Goal: Transaction & Acquisition: Purchase product/service

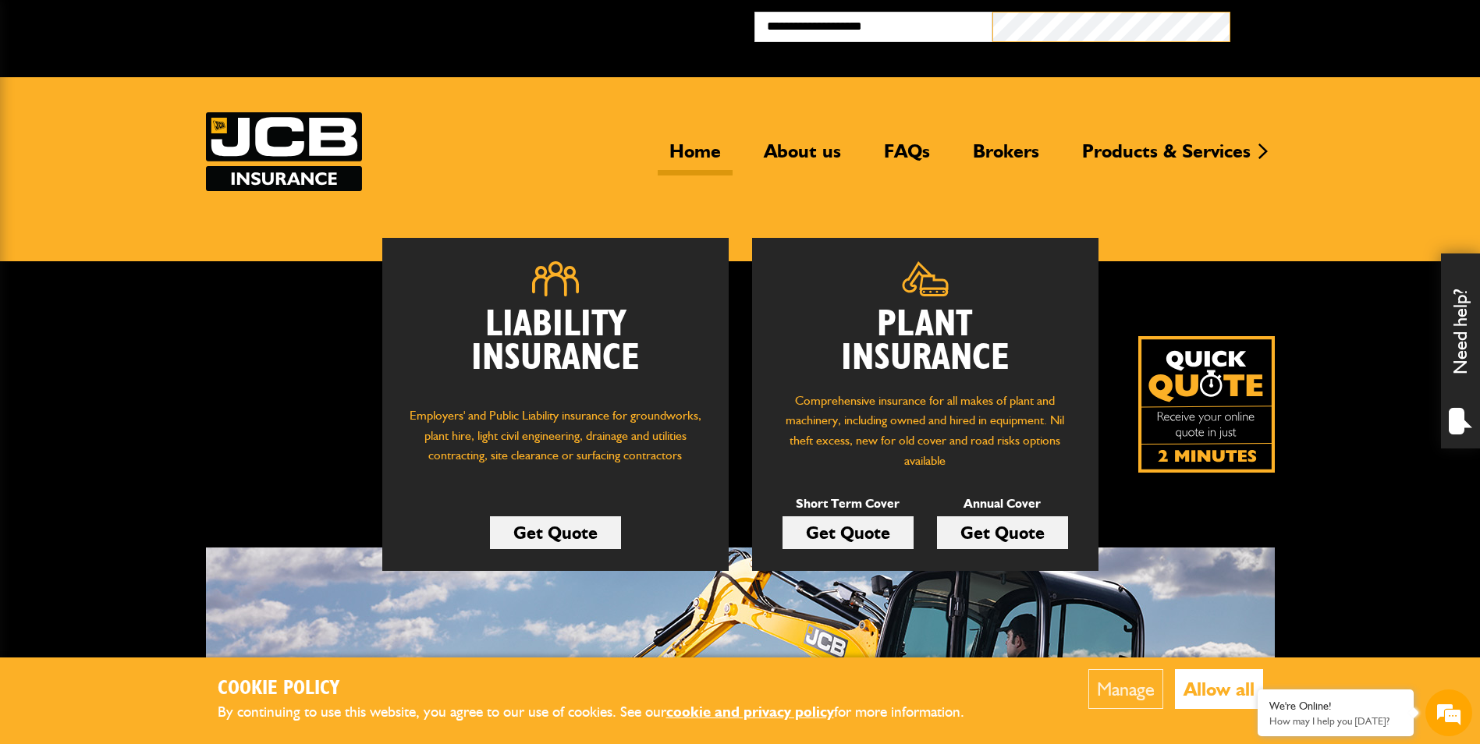
click at [1231, 12] on button "Broker Login" at bounding box center [1350, 24] width 238 height 24
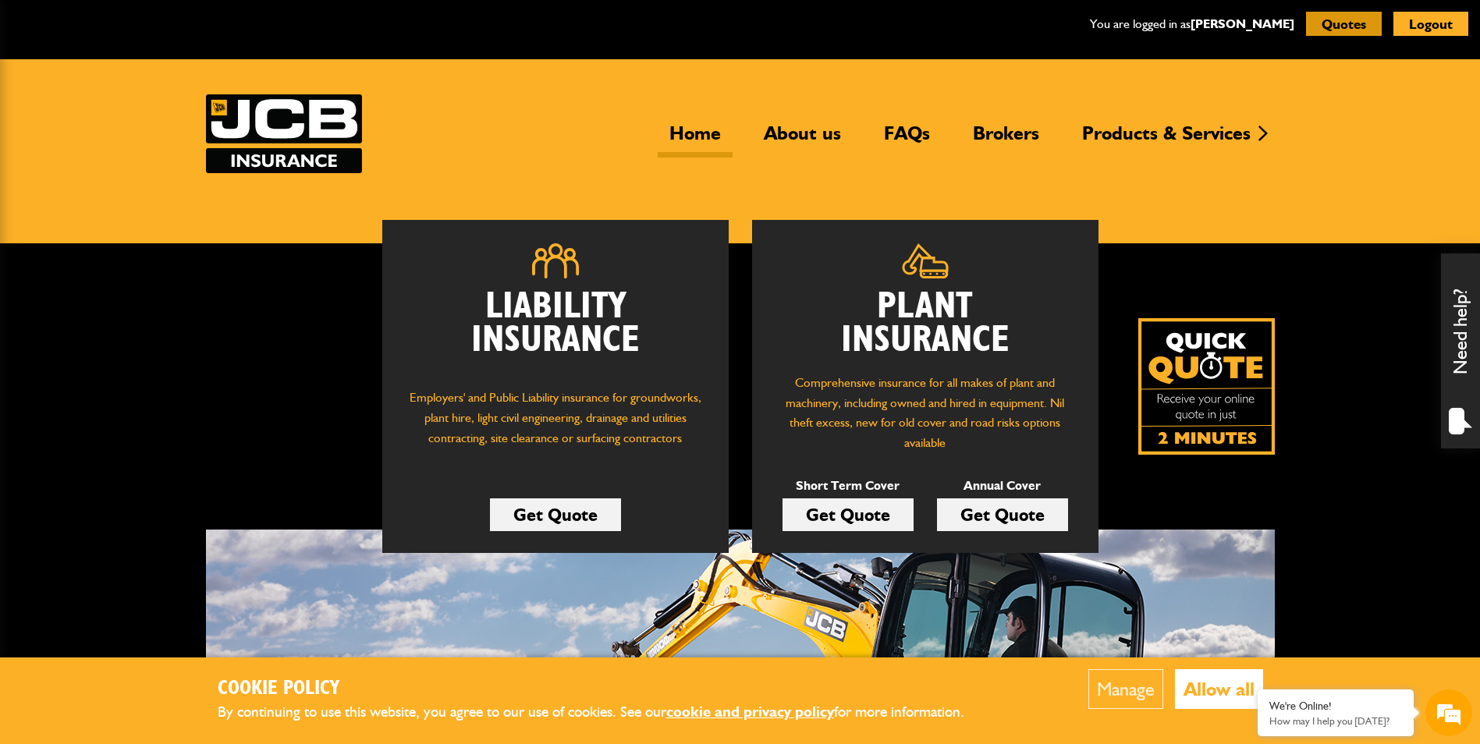
click at [1373, 29] on button "Quotes" at bounding box center [1344, 24] width 76 height 24
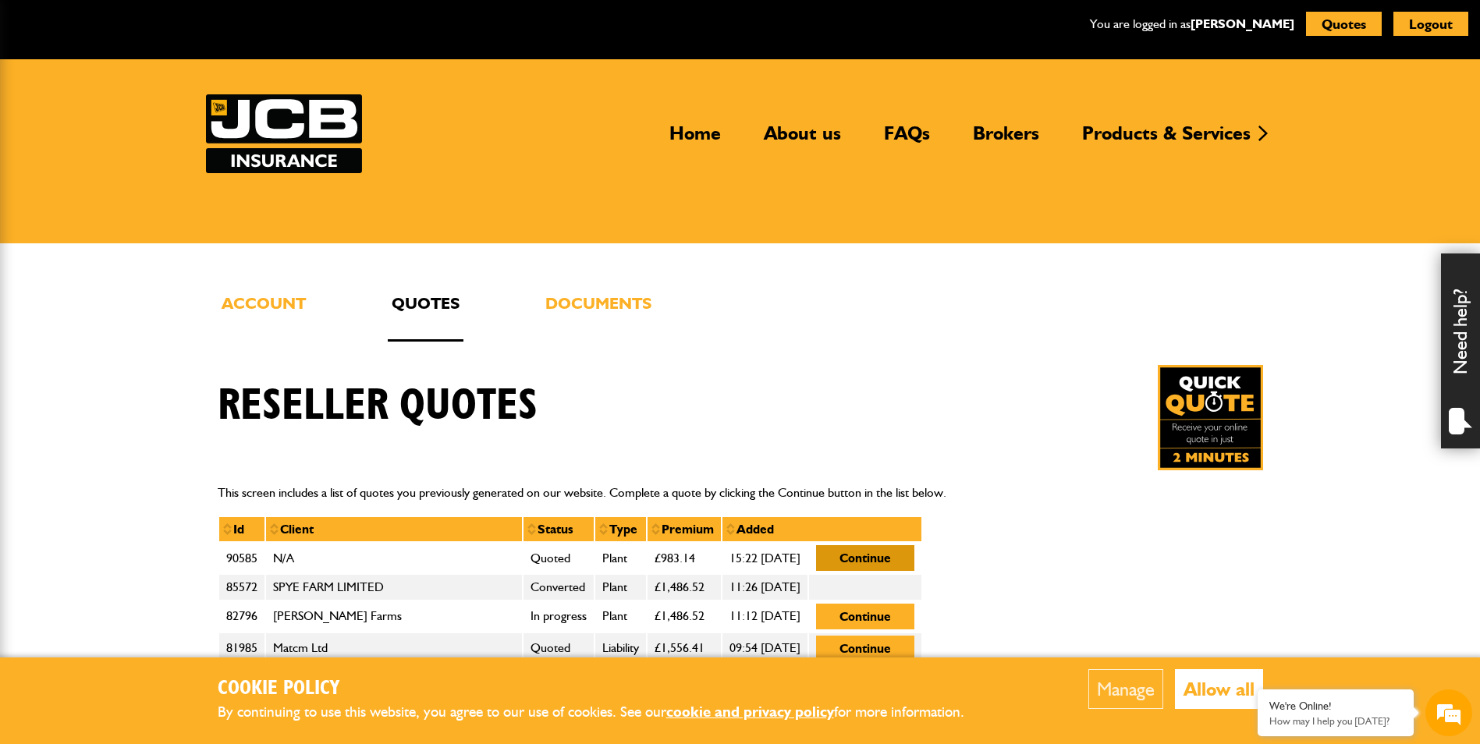
click at [915, 557] on button "Continue" at bounding box center [865, 558] width 98 height 26
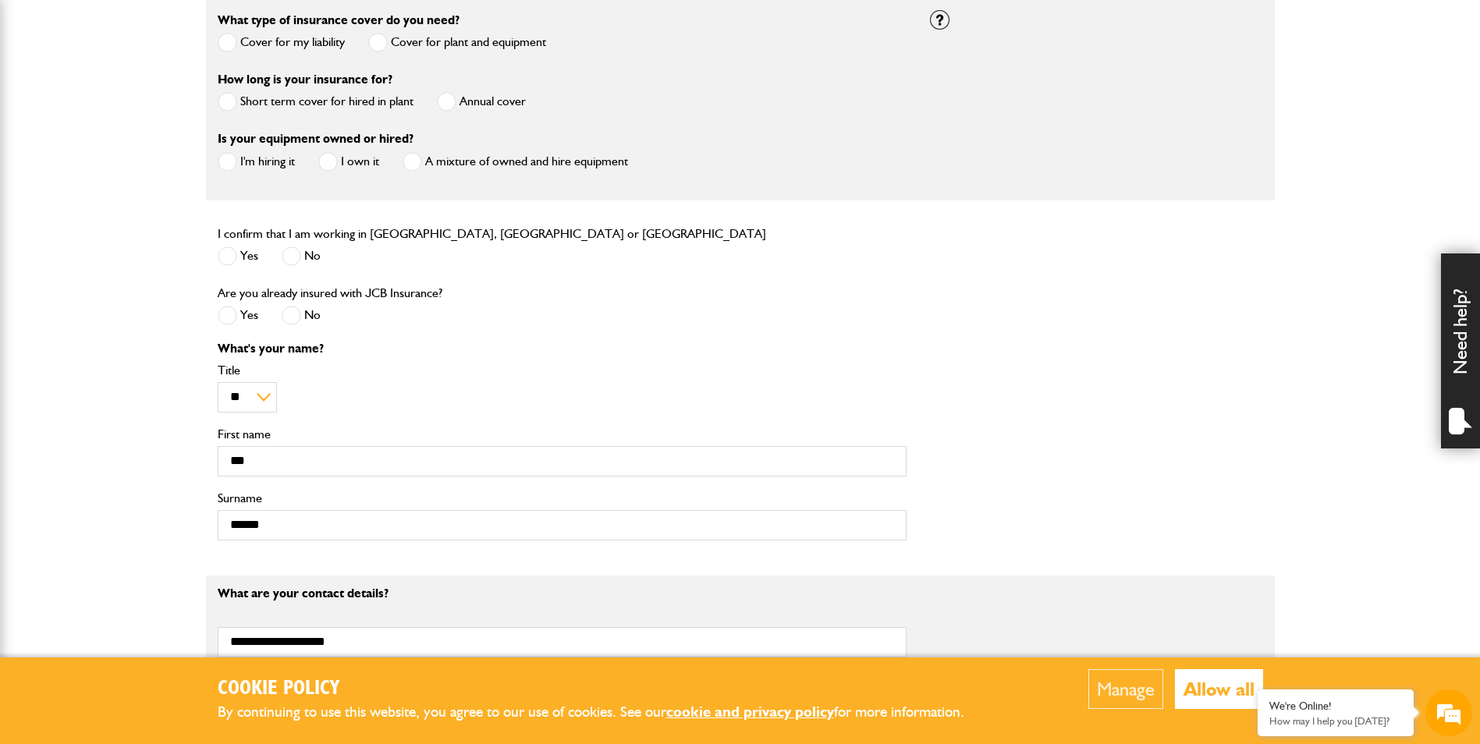
scroll to position [624, 0]
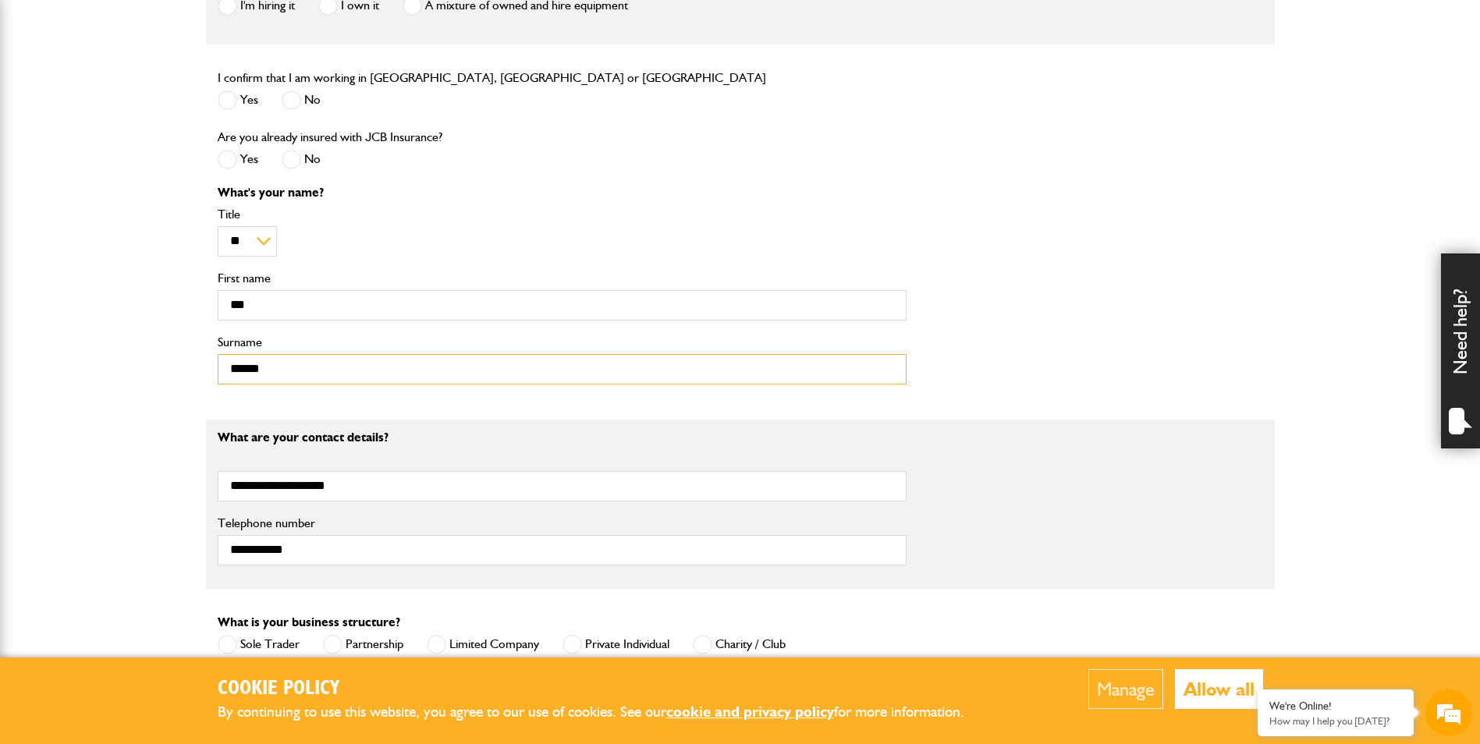
click at [360, 365] on input "******" at bounding box center [562, 369] width 689 height 30
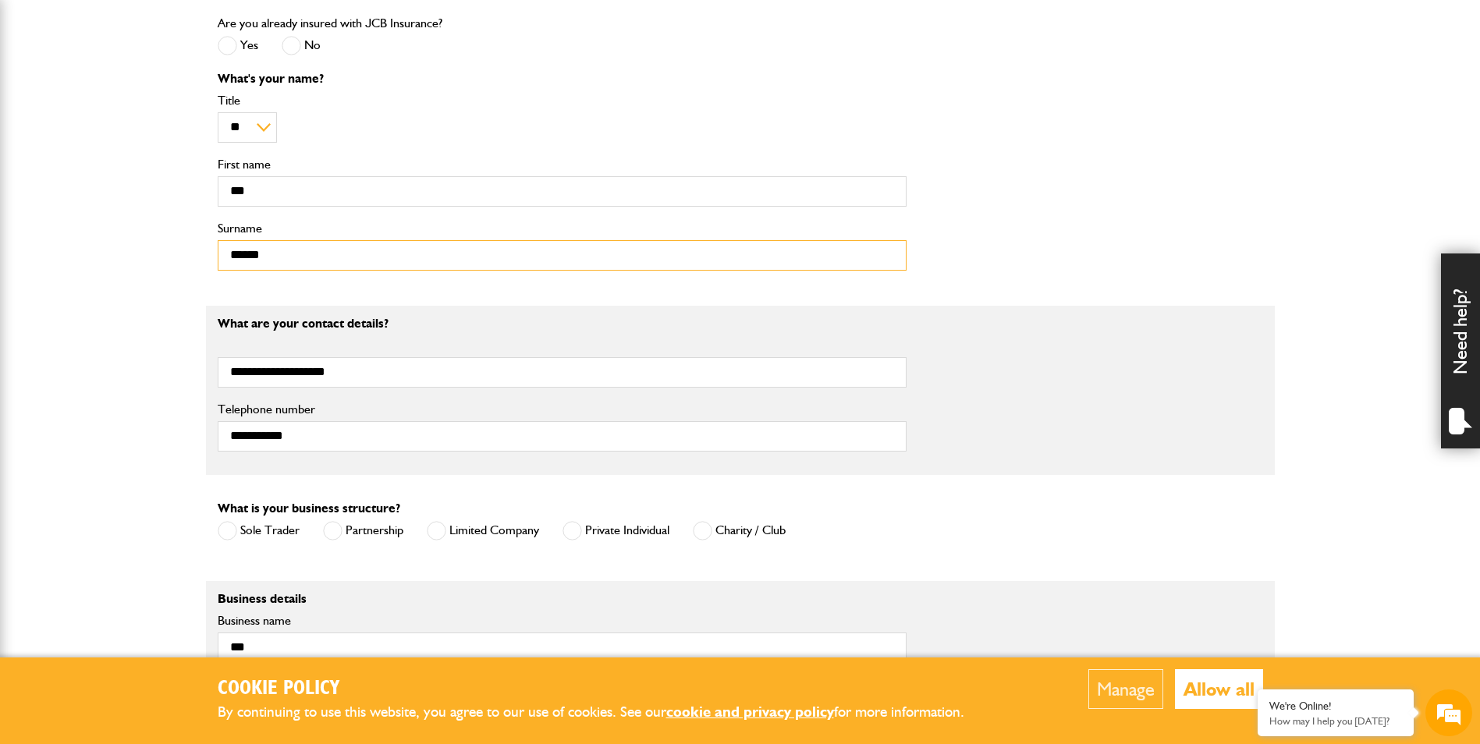
scroll to position [858, 0]
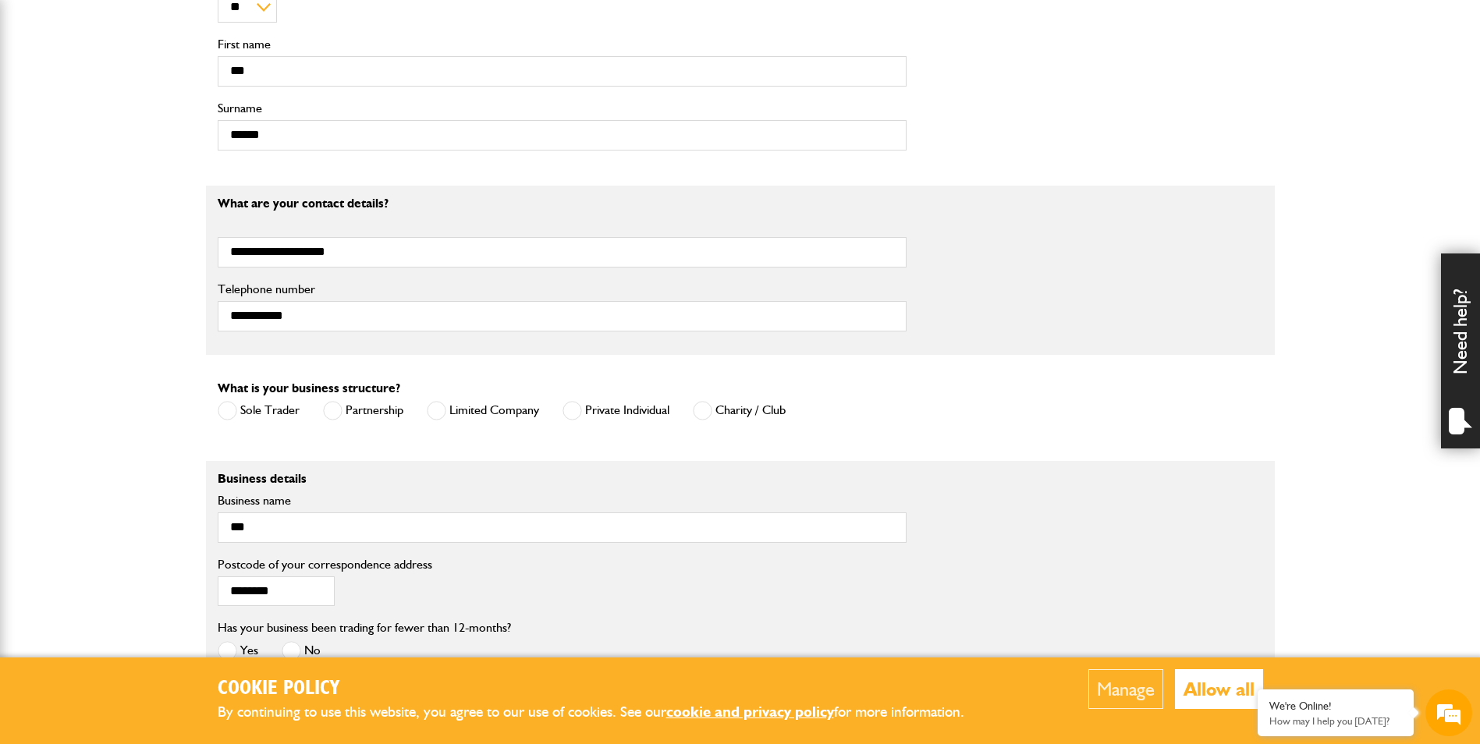
click at [55, 424] on body "Cookie Policy By continuing to use this website, you agree to our use of cookie…" at bounding box center [740, 186] width 1480 height 2089
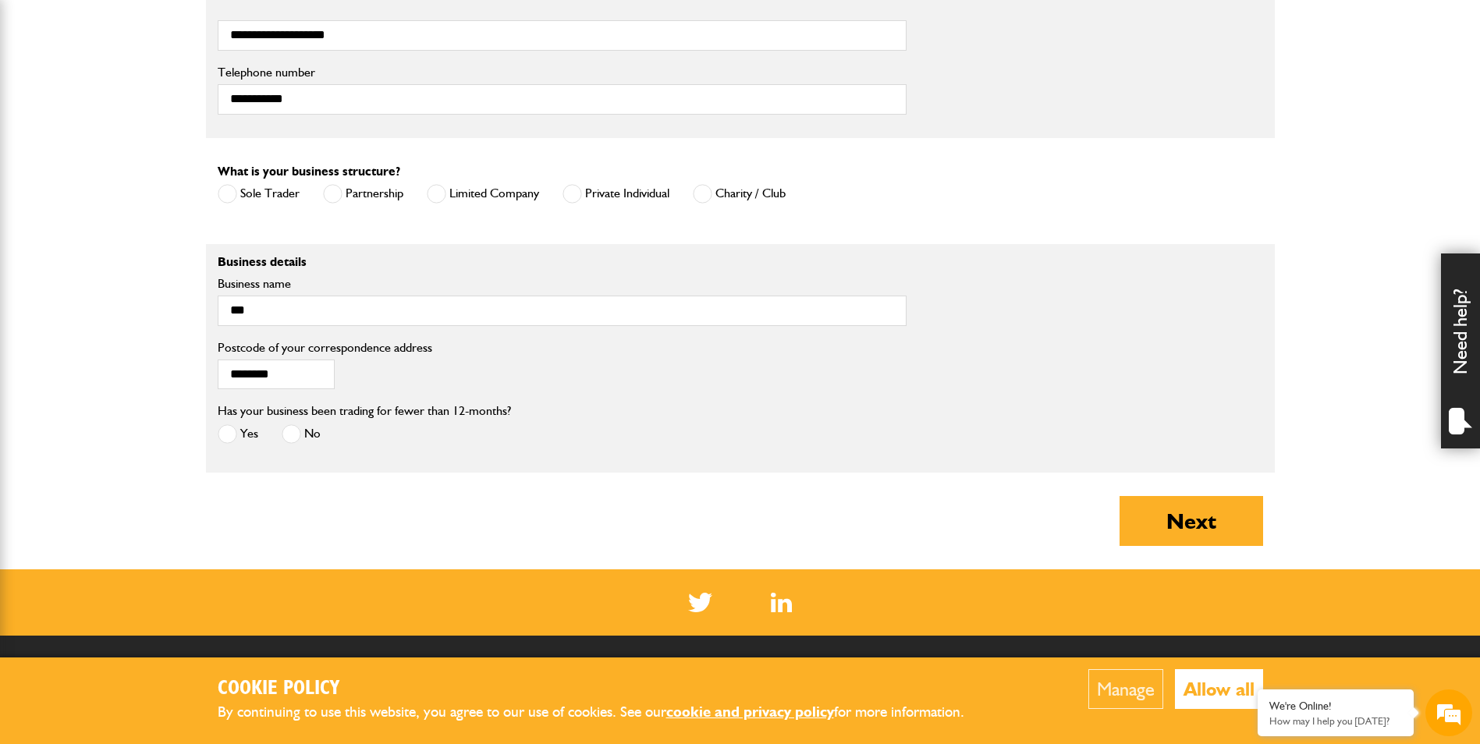
scroll to position [1092, 0]
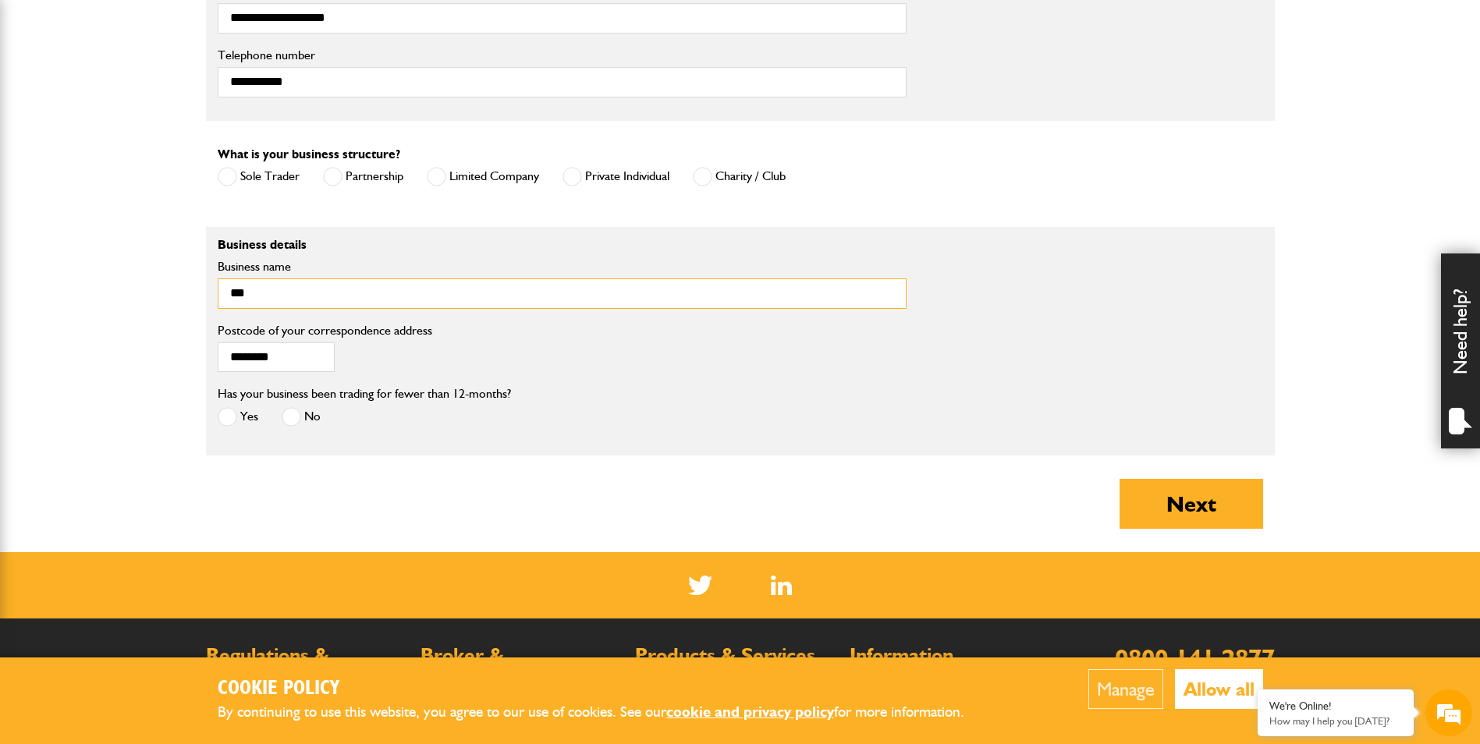
drag, startPoint x: 233, startPoint y: 300, endPoint x: 120, endPoint y: 291, distance: 113.5
type input "**********"
click at [1189, 508] on button "Next" at bounding box center [1192, 504] width 144 height 50
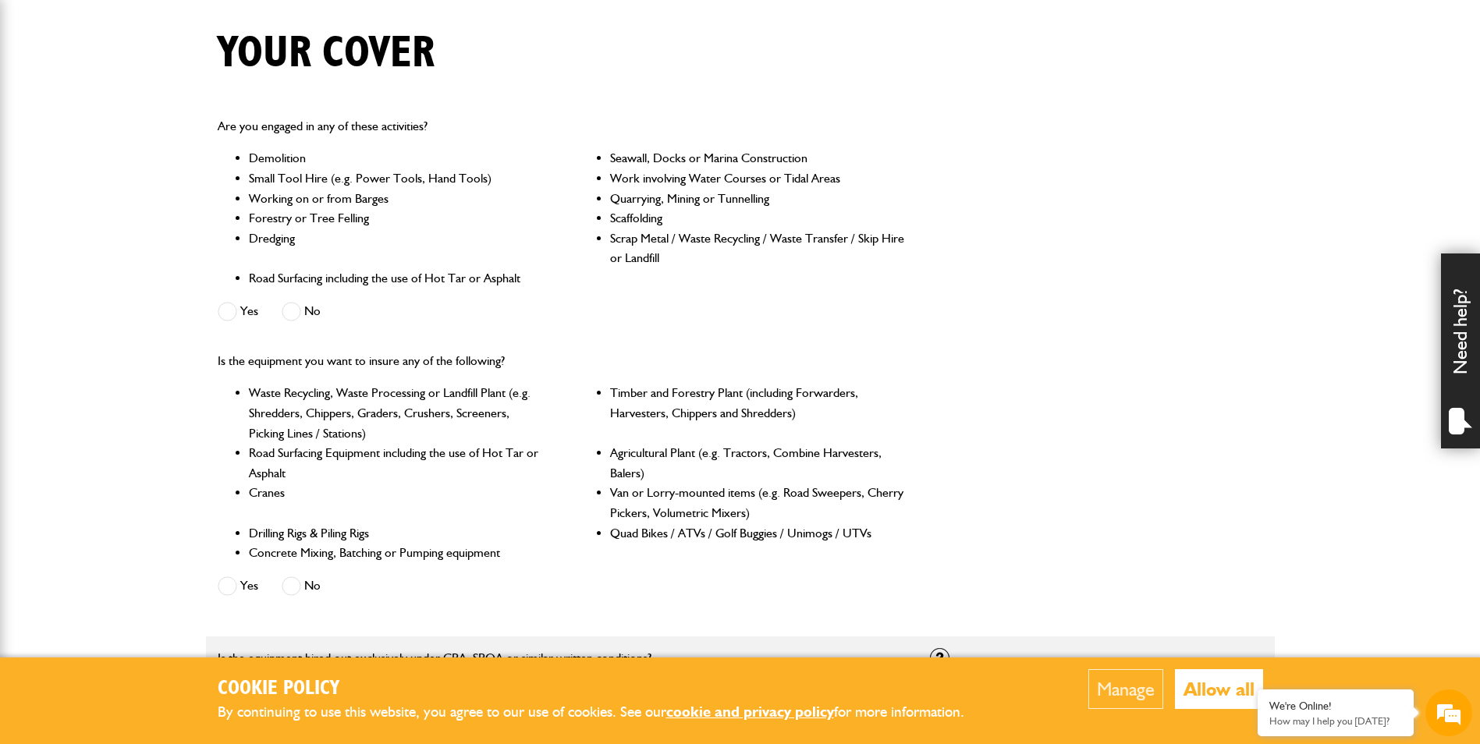
scroll to position [390, 0]
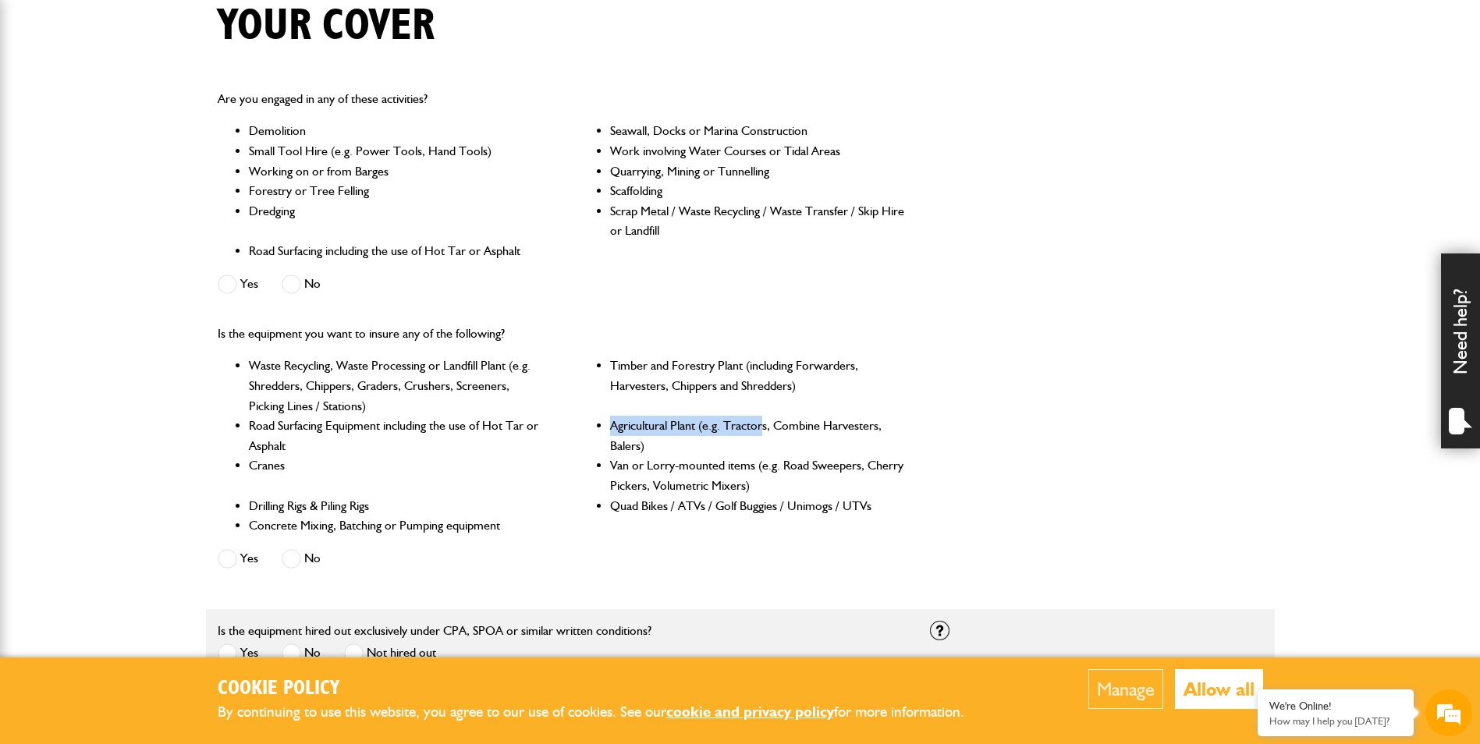
drag, startPoint x: 610, startPoint y: 424, endPoint x: 762, endPoint y: 432, distance: 151.5
click at [762, 432] on li "Agricultural Plant (e.g. Tractors, Combine Harvesters, Balers)" at bounding box center [758, 436] width 296 height 40
drag, startPoint x: 762, startPoint y: 432, endPoint x: 670, endPoint y: 441, distance: 91.8
click at [670, 441] on li "Agricultural Plant (e.g. Tractors, Combine Harvesters, Balers)" at bounding box center [758, 436] width 296 height 40
drag, startPoint x: 651, startPoint y: 444, endPoint x: 639, endPoint y: 444, distance: 11.7
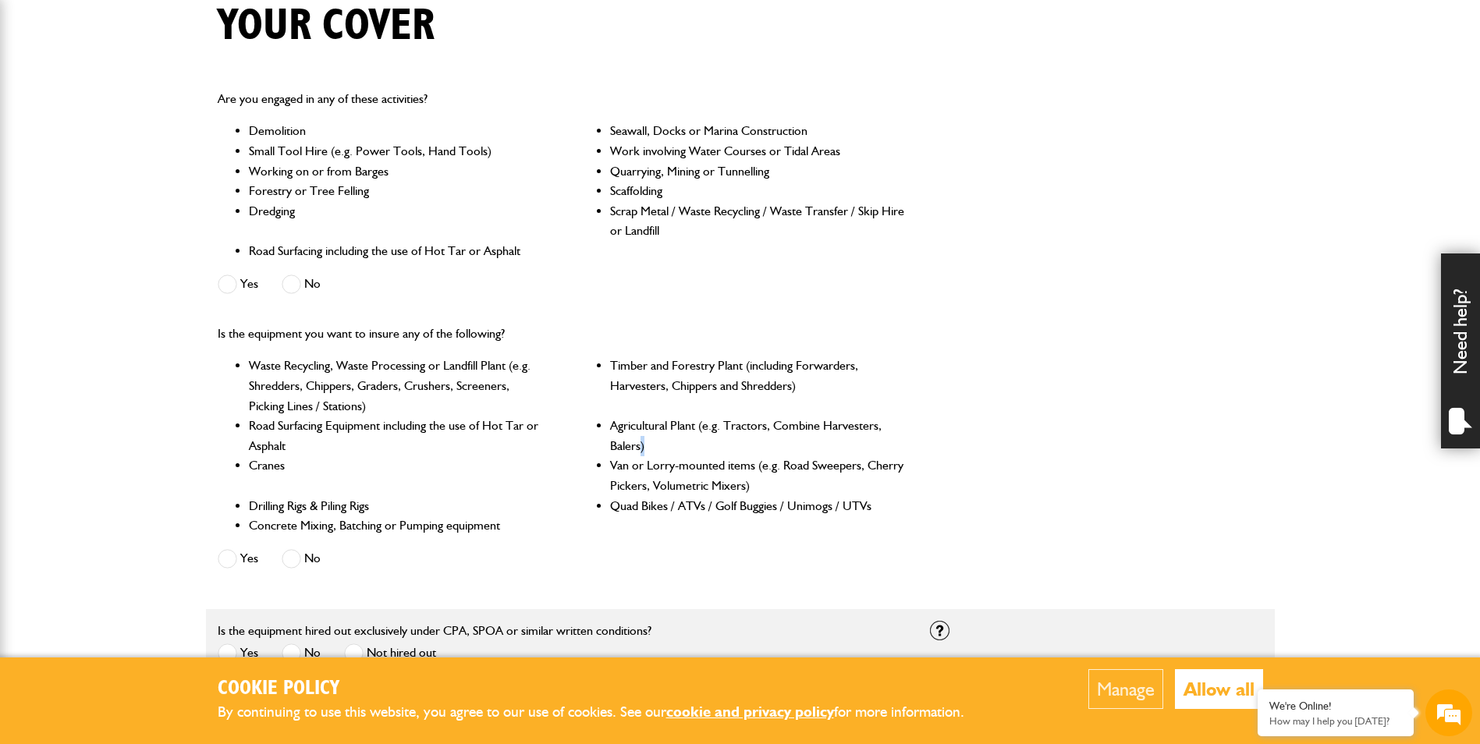
click at [639, 444] on li "Agricultural Plant (e.g. Tractors, Combine Harvesters, Balers)" at bounding box center [758, 436] width 296 height 40
drag, startPoint x: 639, startPoint y: 444, endPoint x: 621, endPoint y: 442, distance: 18.0
click at [638, 444] on li "Agricultural Plant (e.g. Tractors, Combine Harvesters, Balers)" at bounding box center [758, 436] width 296 height 40
click at [621, 442] on li "Agricultural Plant (e.g. Tractors, Combine Harvesters, Balers)" at bounding box center [758, 436] width 296 height 40
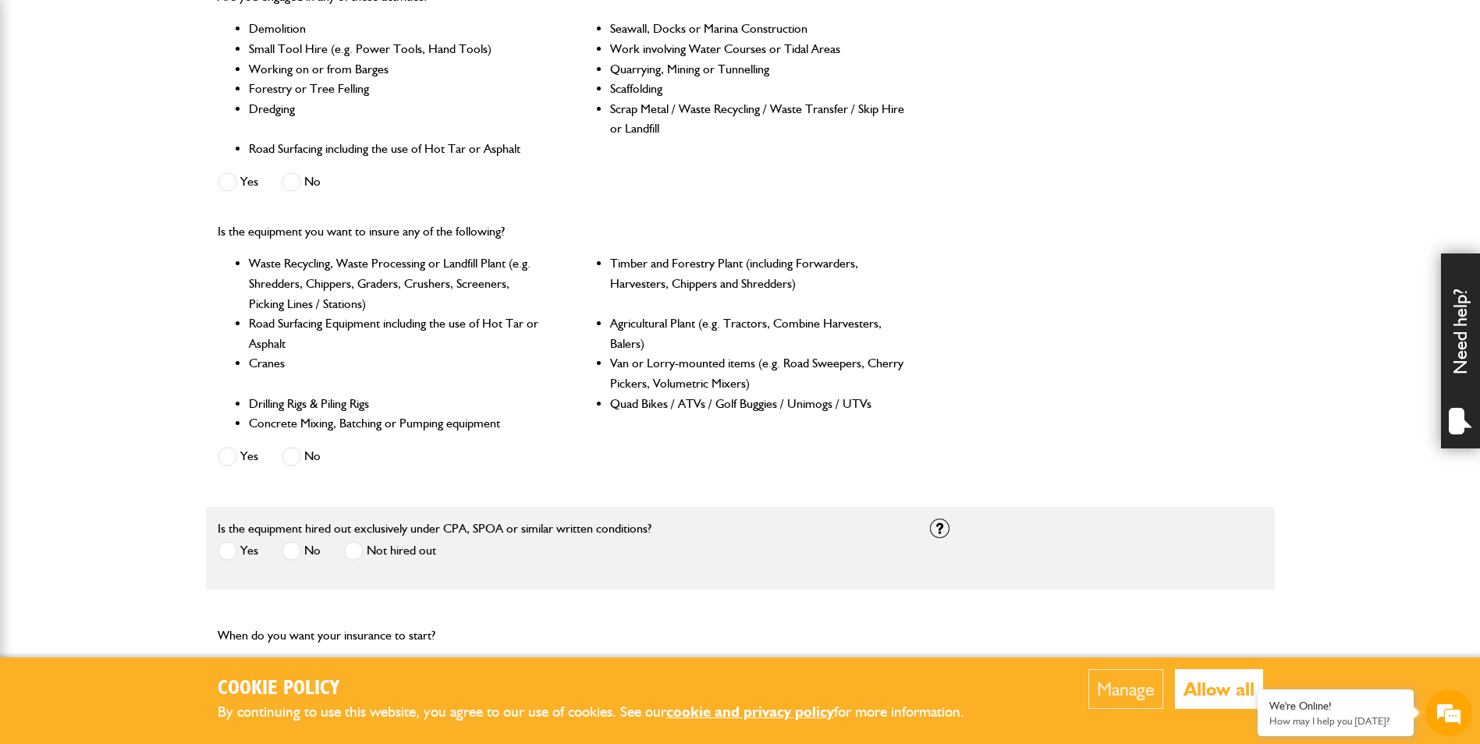
scroll to position [624, 0]
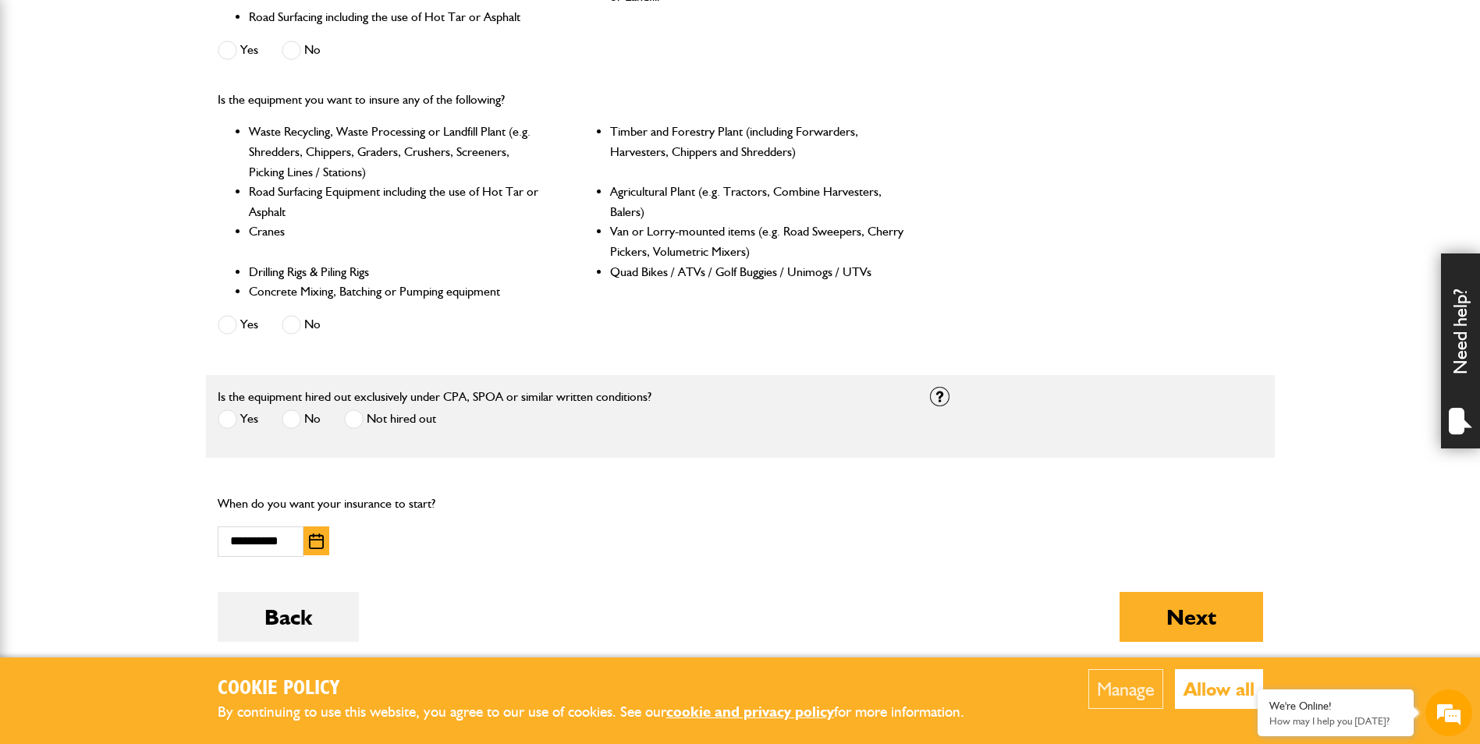
click at [594, 503] on div "**********" at bounding box center [740, 524] width 1069 height 87
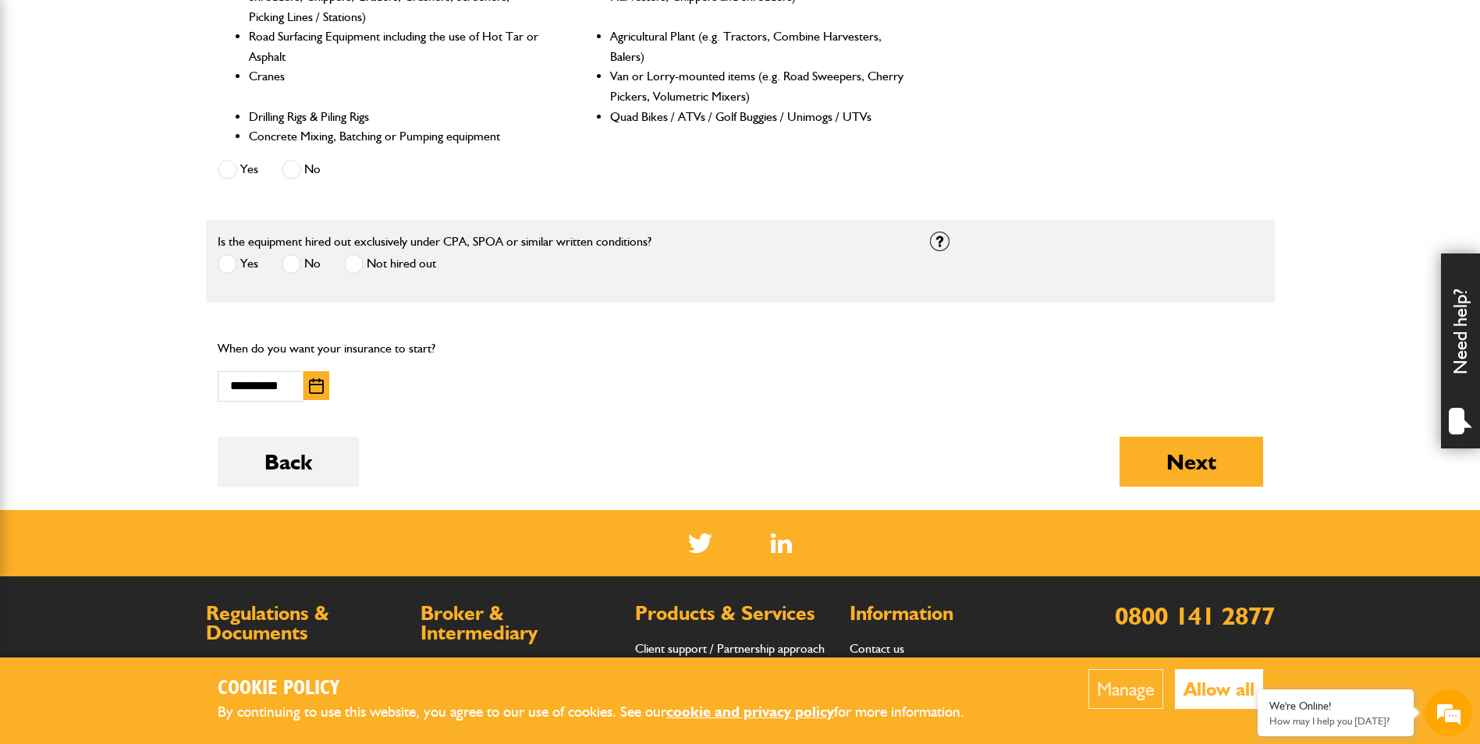
scroll to position [780, 0]
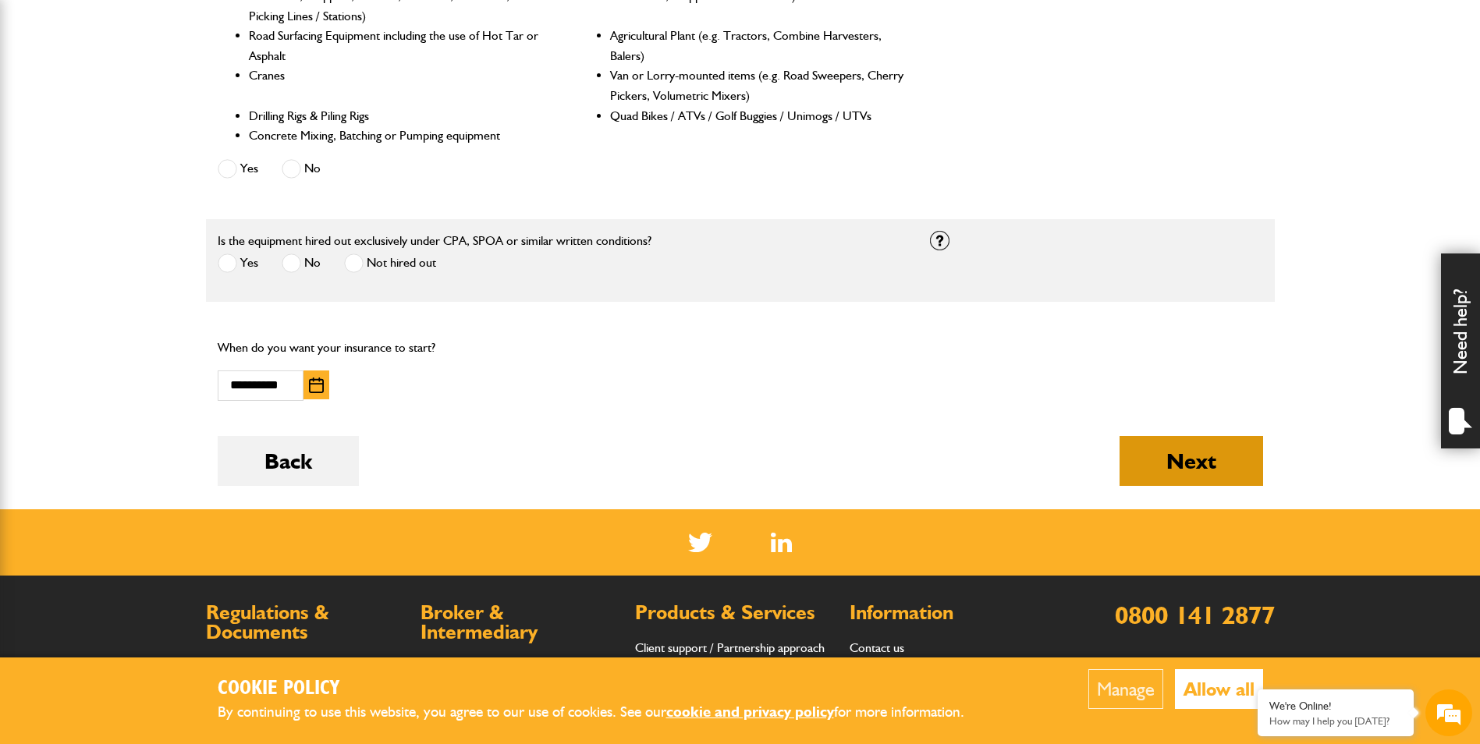
click at [1212, 467] on button "Next" at bounding box center [1192, 461] width 144 height 50
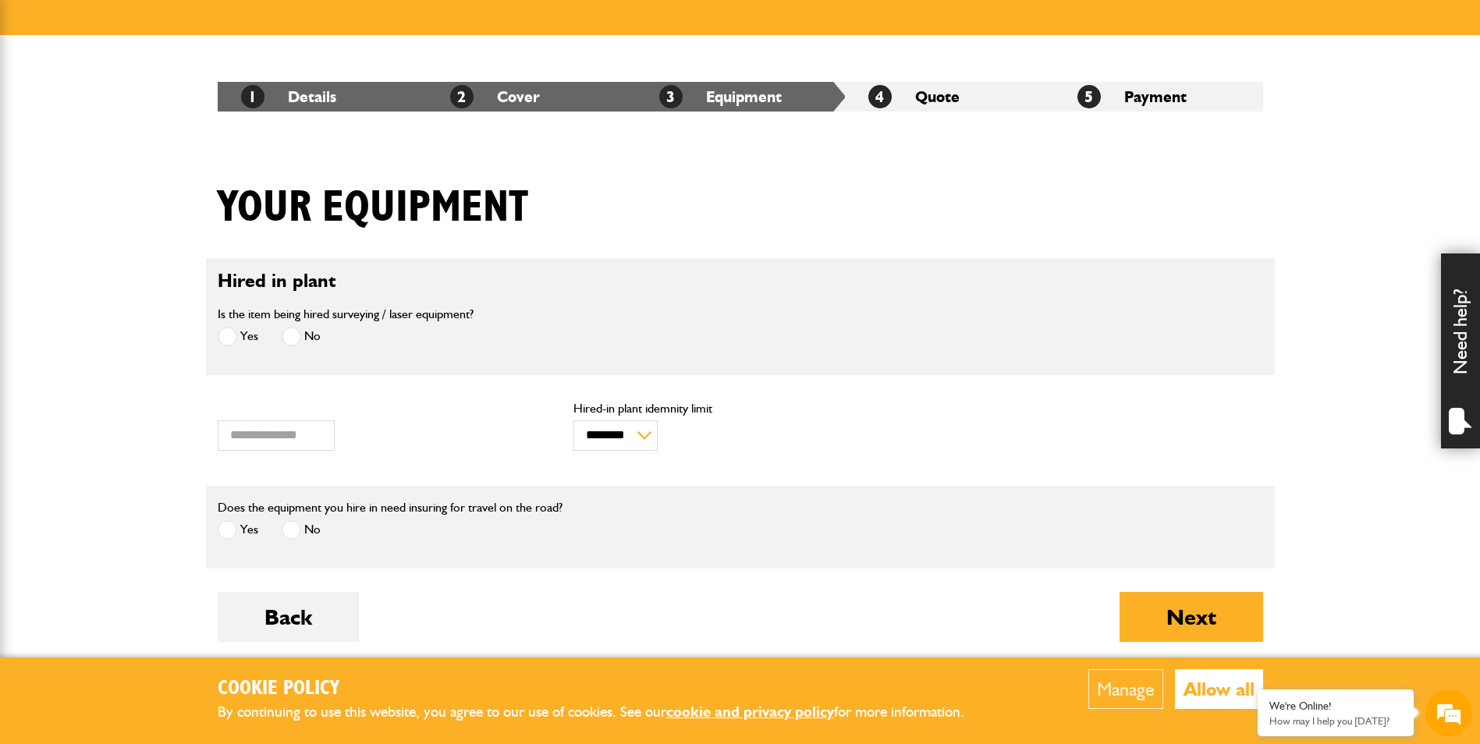
scroll to position [234, 0]
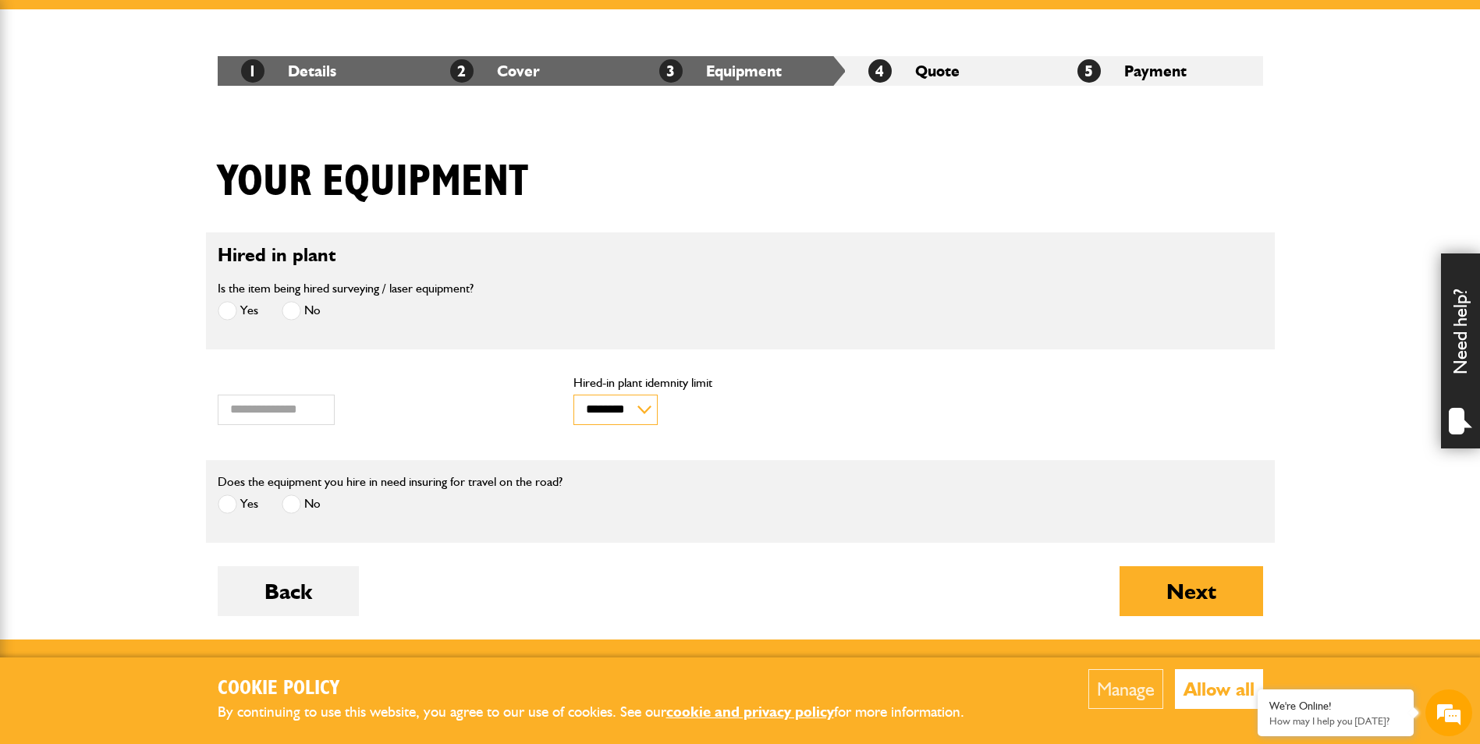
click at [619, 417] on select "******** ********" at bounding box center [616, 410] width 84 height 30
click at [574, 395] on select "******** ********" at bounding box center [616, 410] width 84 height 30
click at [527, 417] on div "*** Annual hiring charges" at bounding box center [384, 401] width 333 height 48
drag, startPoint x: 282, startPoint y: 407, endPoint x: 201, endPoint y: 410, distance: 80.4
click at [201, 410] on body "Cookie Policy By continuing to use this website, you agree to our use of cookie…" at bounding box center [740, 425] width 1480 height 1318
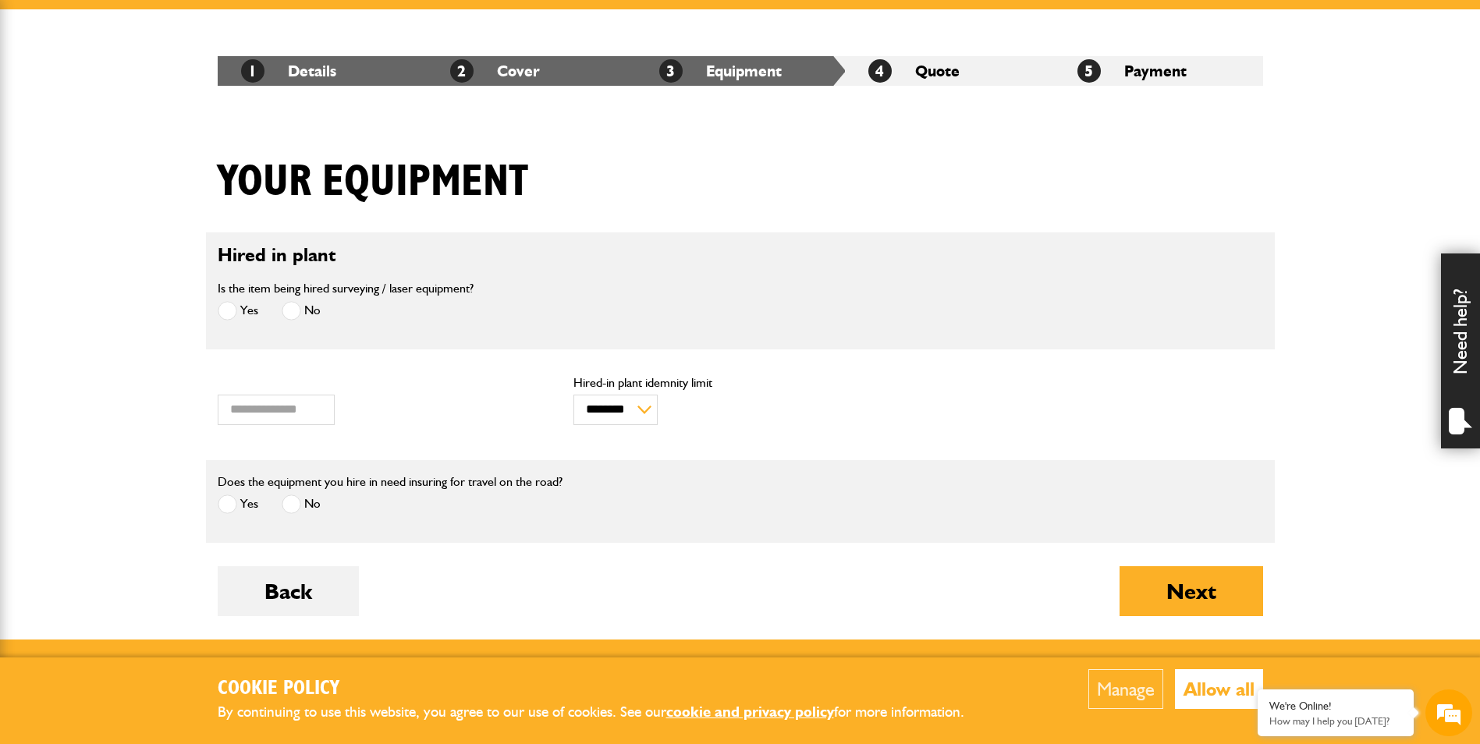
click at [448, 381] on div "***** Annual hiring charges" at bounding box center [384, 405] width 357 height 64
drag, startPoint x: 448, startPoint y: 381, endPoint x: 442, endPoint y: 410, distance: 29.4
click at [442, 407] on div "***** Annual hiring charges" at bounding box center [384, 401] width 333 height 48
click at [229, 502] on span at bounding box center [228, 505] width 20 height 20
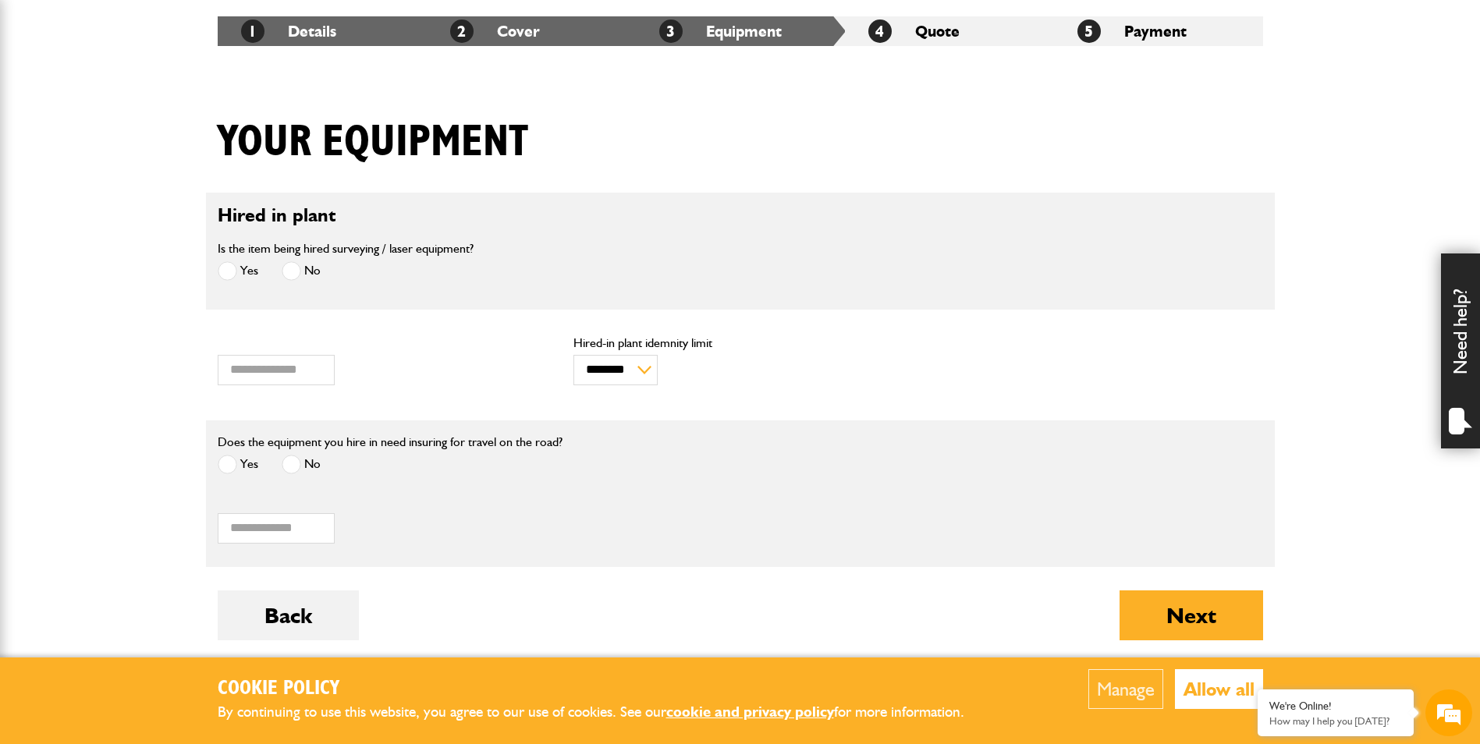
scroll to position [312, 0]
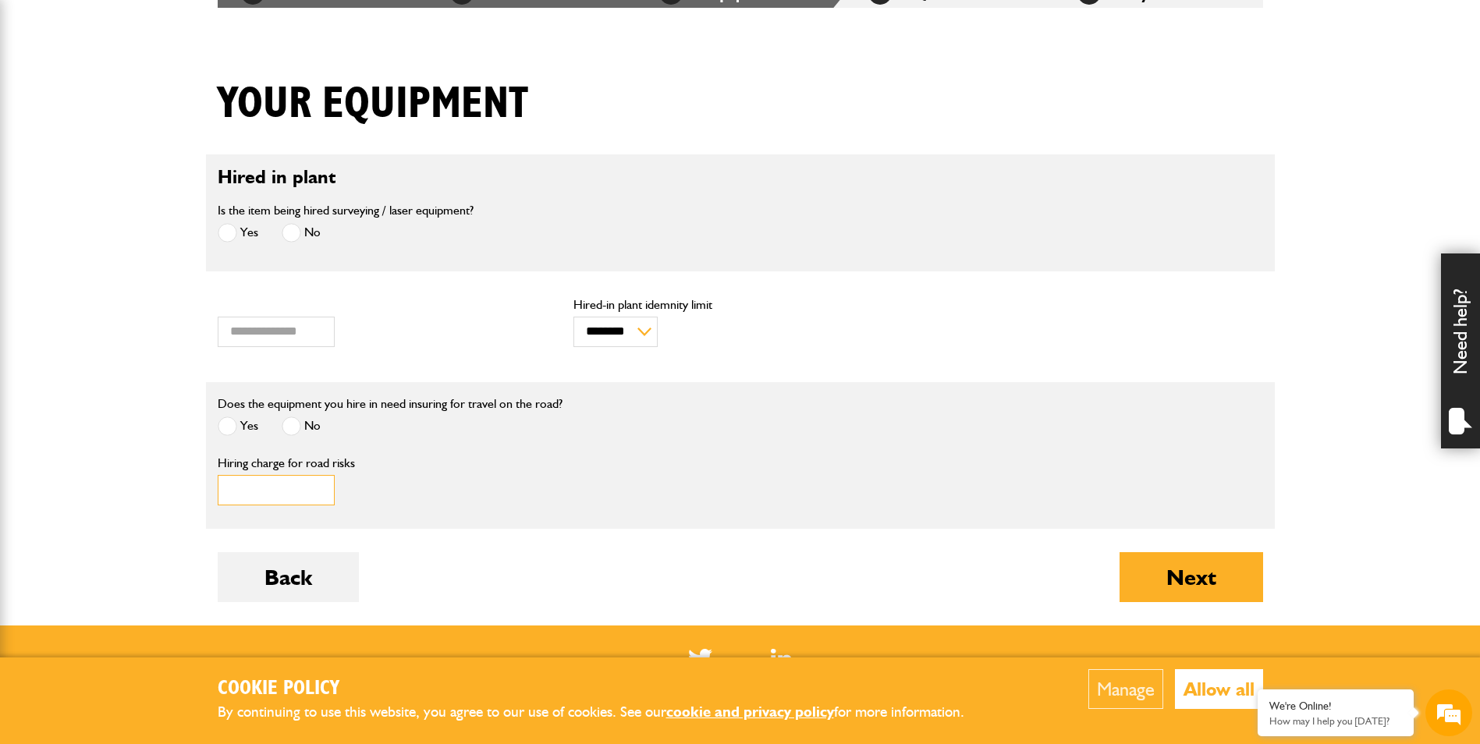
click at [268, 499] on input "*" at bounding box center [276, 490] width 117 height 30
click at [299, 427] on span at bounding box center [292, 427] width 20 height 20
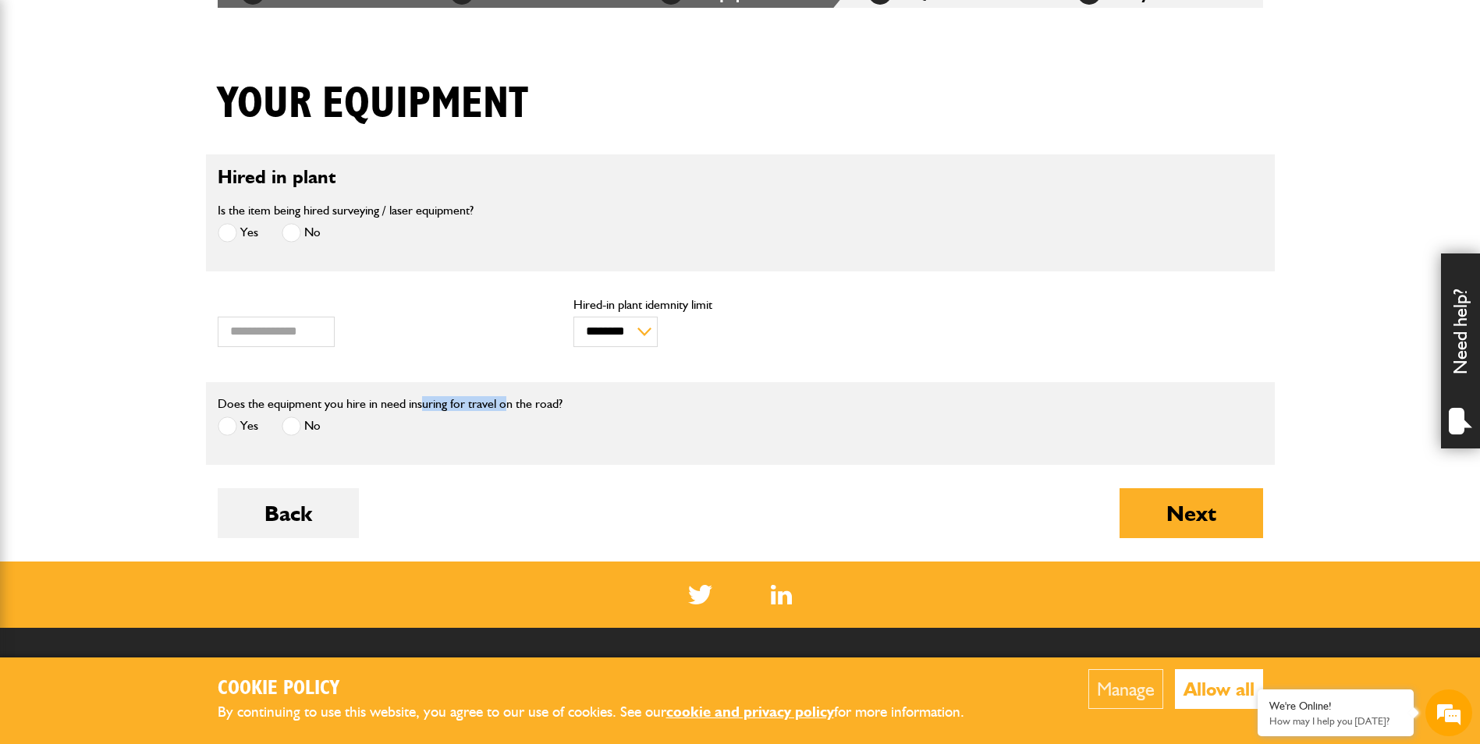
drag, startPoint x: 427, startPoint y: 401, endPoint x: 507, endPoint y: 401, distance: 80.4
click at [507, 401] on label "Does the equipment you hire in need insuring for travel on the road?" at bounding box center [390, 404] width 345 height 12
drag, startPoint x: 507, startPoint y: 401, endPoint x: 517, endPoint y: 401, distance: 9.4
click at [517, 401] on label "Does the equipment you hire in need insuring for travel on the road?" at bounding box center [390, 404] width 345 height 12
drag, startPoint x: 492, startPoint y: 403, endPoint x: 572, endPoint y: 406, distance: 80.4
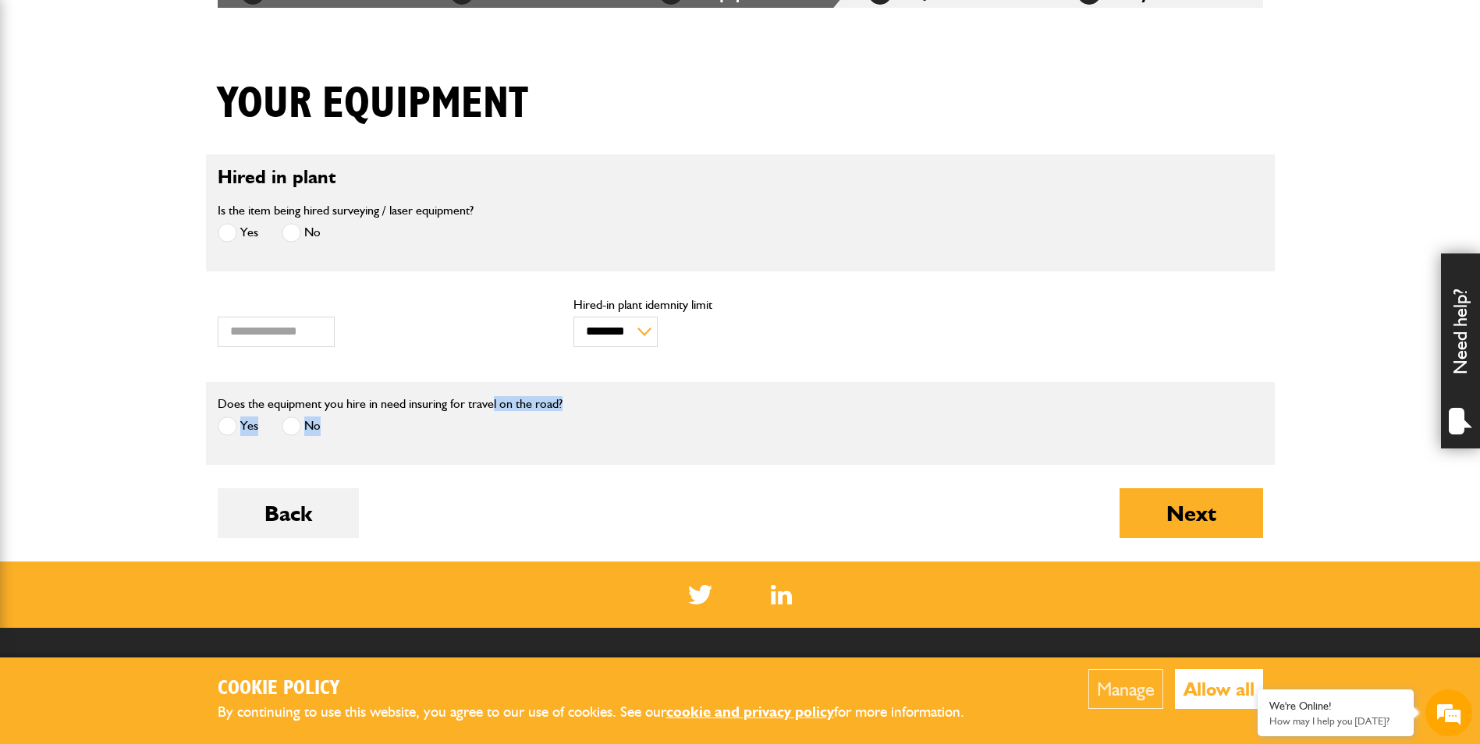
click at [572, 406] on div "Does the equipment you hire in need insuring for travel on the road? Yes No" at bounding box center [562, 423] width 712 height 59
click at [574, 406] on div "Does the equipment you hire in need insuring for travel on the road? Yes No" at bounding box center [562, 423] width 712 height 59
drag, startPoint x: 581, startPoint y: 406, endPoint x: 279, endPoint y: 399, distance: 301.3
click at [279, 399] on div "Does the equipment you hire in need insuring for travel on the road? Yes No" at bounding box center [562, 423] width 712 height 59
drag, startPoint x: 279, startPoint y: 399, endPoint x: 242, endPoint y: 401, distance: 37.5
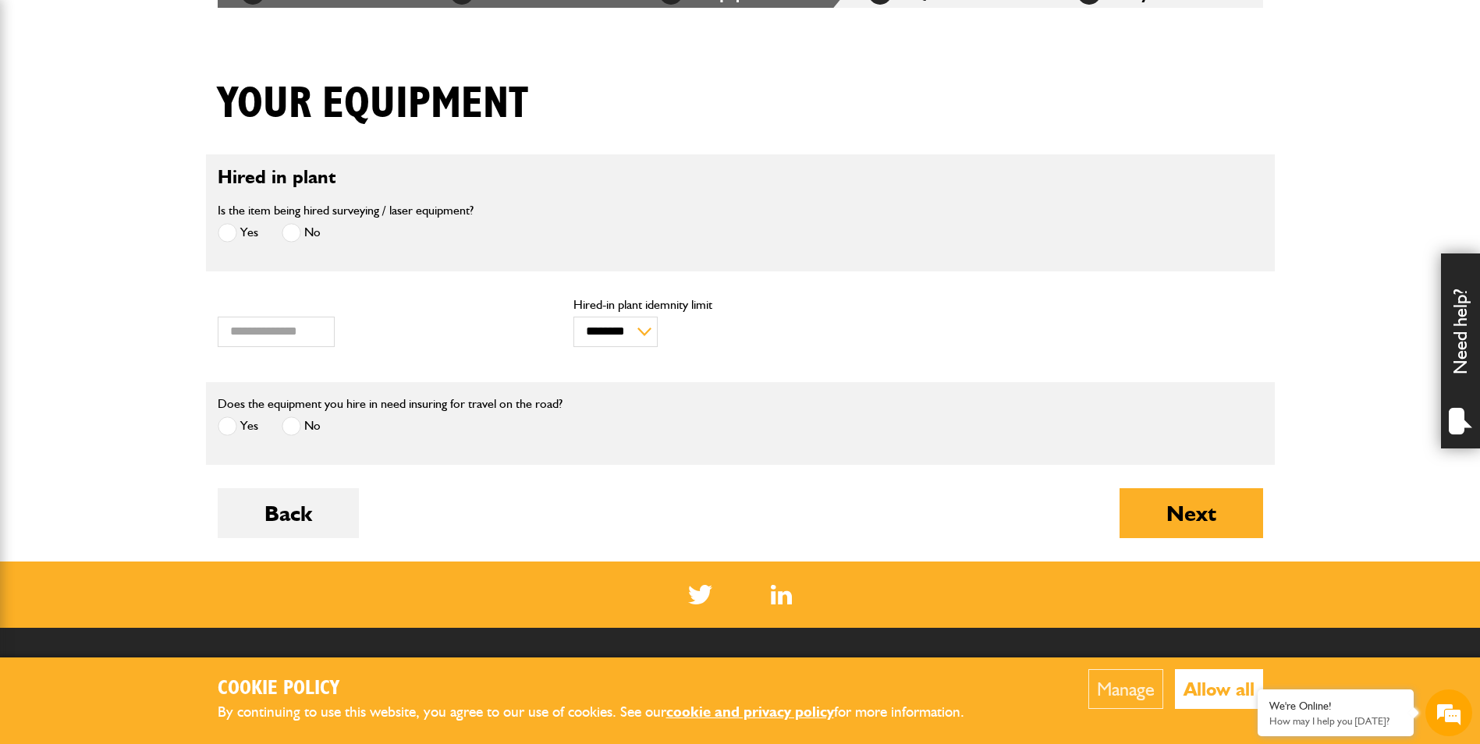
click at [242, 401] on label "Does the equipment you hire in need insuring for travel on the road?" at bounding box center [390, 404] width 345 height 12
drag, startPoint x: 214, startPoint y: 401, endPoint x: 571, endPoint y: 410, distance: 357.5
click at [571, 410] on div "Does the equipment you hire in need insuring for travel on the road? Yes No" at bounding box center [562, 423] width 712 height 59
drag, startPoint x: 571, startPoint y: 410, endPoint x: 559, endPoint y: 410, distance: 12.5
click at [571, 410] on div "Does the equipment you hire in need insuring for travel on the road? Yes No" at bounding box center [562, 423] width 712 height 59
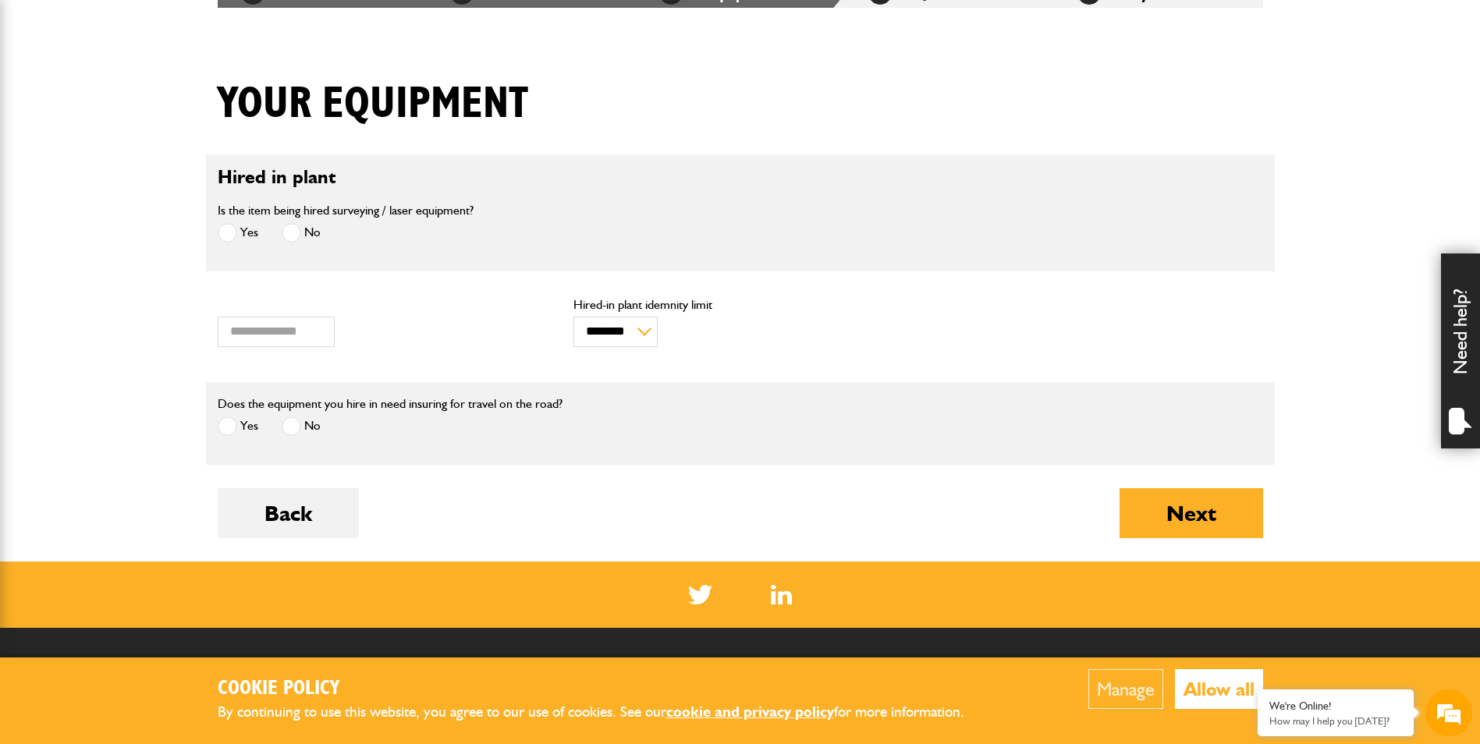
click at [234, 423] on span at bounding box center [228, 427] width 20 height 20
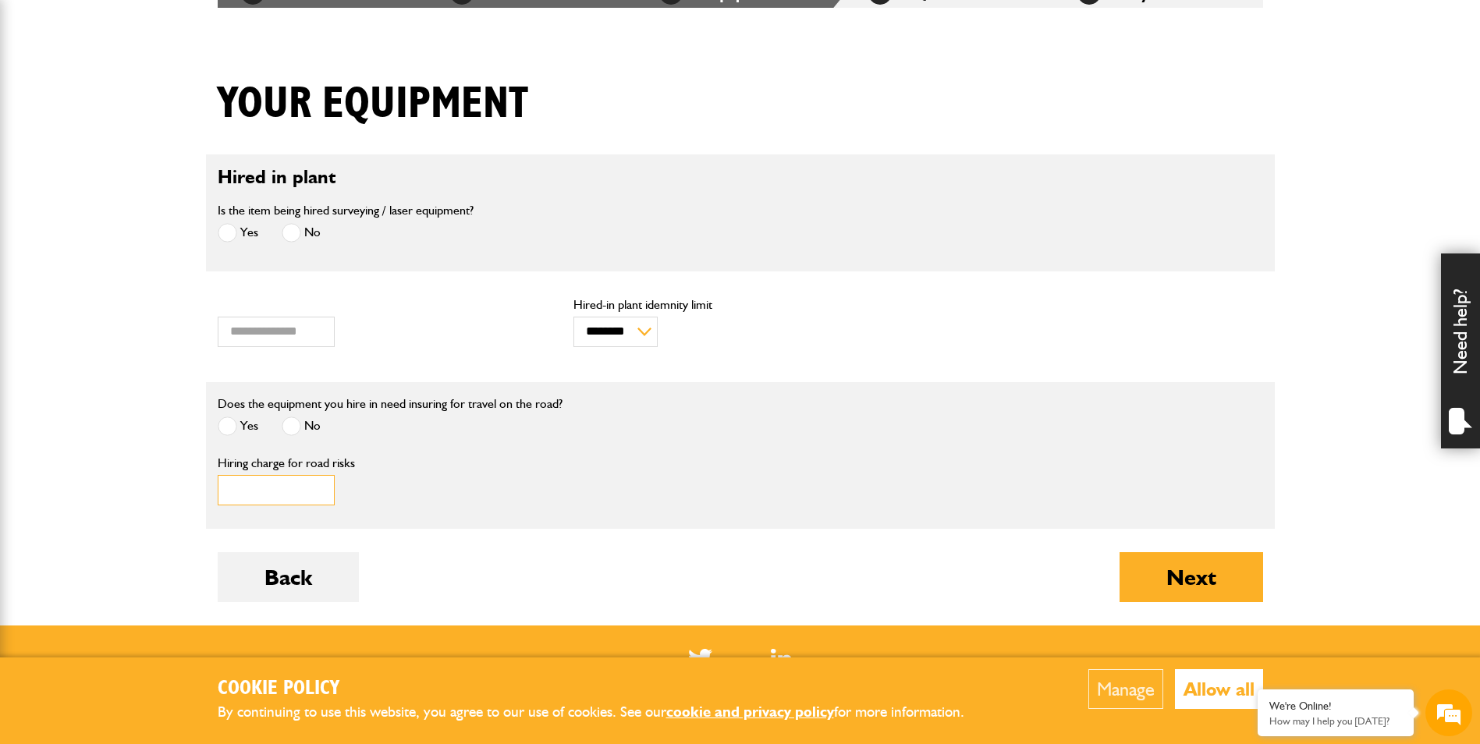
click at [273, 485] on input "*" at bounding box center [276, 490] width 117 height 30
drag, startPoint x: 265, startPoint y: 492, endPoint x: 202, endPoint y: 488, distance: 63.3
click at [202, 488] on body "Cookie Policy By continuing to use this website, you agree to our use of cookie…" at bounding box center [740, 379] width 1480 height 1382
click at [293, 335] on input "*****" at bounding box center [276, 332] width 117 height 30
drag, startPoint x: 293, startPoint y: 335, endPoint x: 164, endPoint y: 312, distance: 131.5
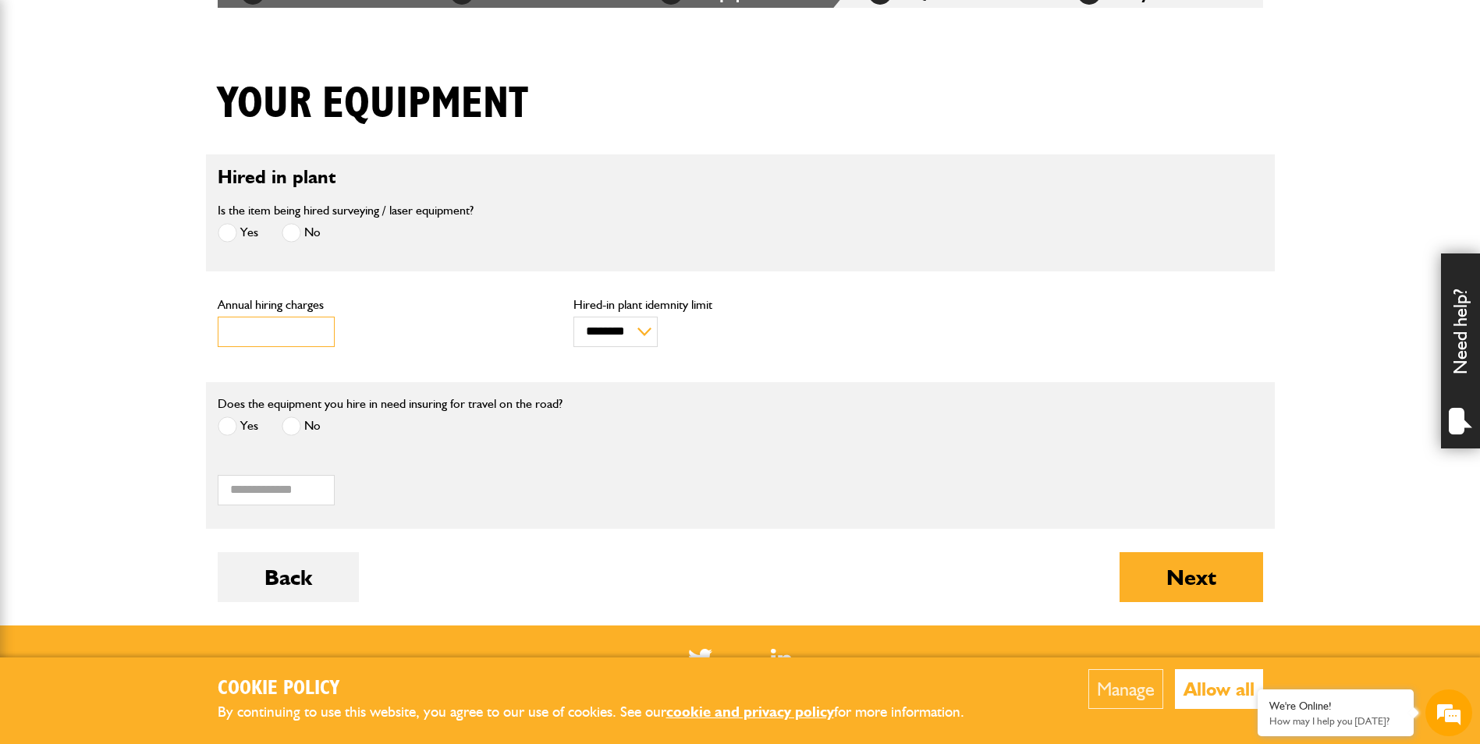
click at [164, 312] on body "Cookie Policy By continuing to use this website, you agree to our use of cookie…" at bounding box center [740, 379] width 1480 height 1382
click at [318, 336] on input "*****" at bounding box center [276, 332] width 117 height 30
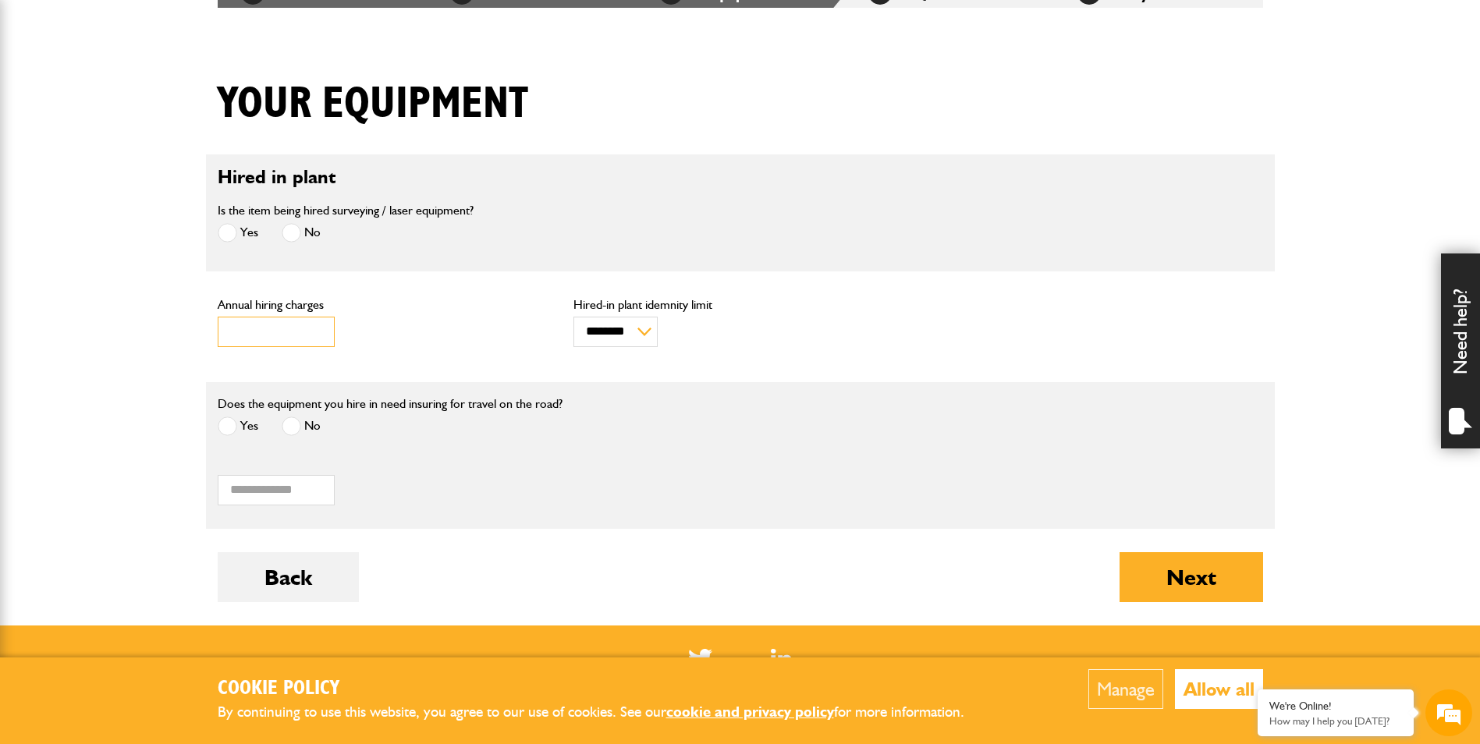
click at [318, 336] on input "*****" at bounding box center [276, 332] width 117 height 30
drag, startPoint x: 293, startPoint y: 336, endPoint x: 190, endPoint y: 327, distance: 103.4
click at [190, 327] on body "Cookie Policy By continuing to use this website, you agree to our use of cookie…" at bounding box center [740, 379] width 1480 height 1382
type input "****"
click at [1189, 570] on button "Next" at bounding box center [1192, 577] width 144 height 50
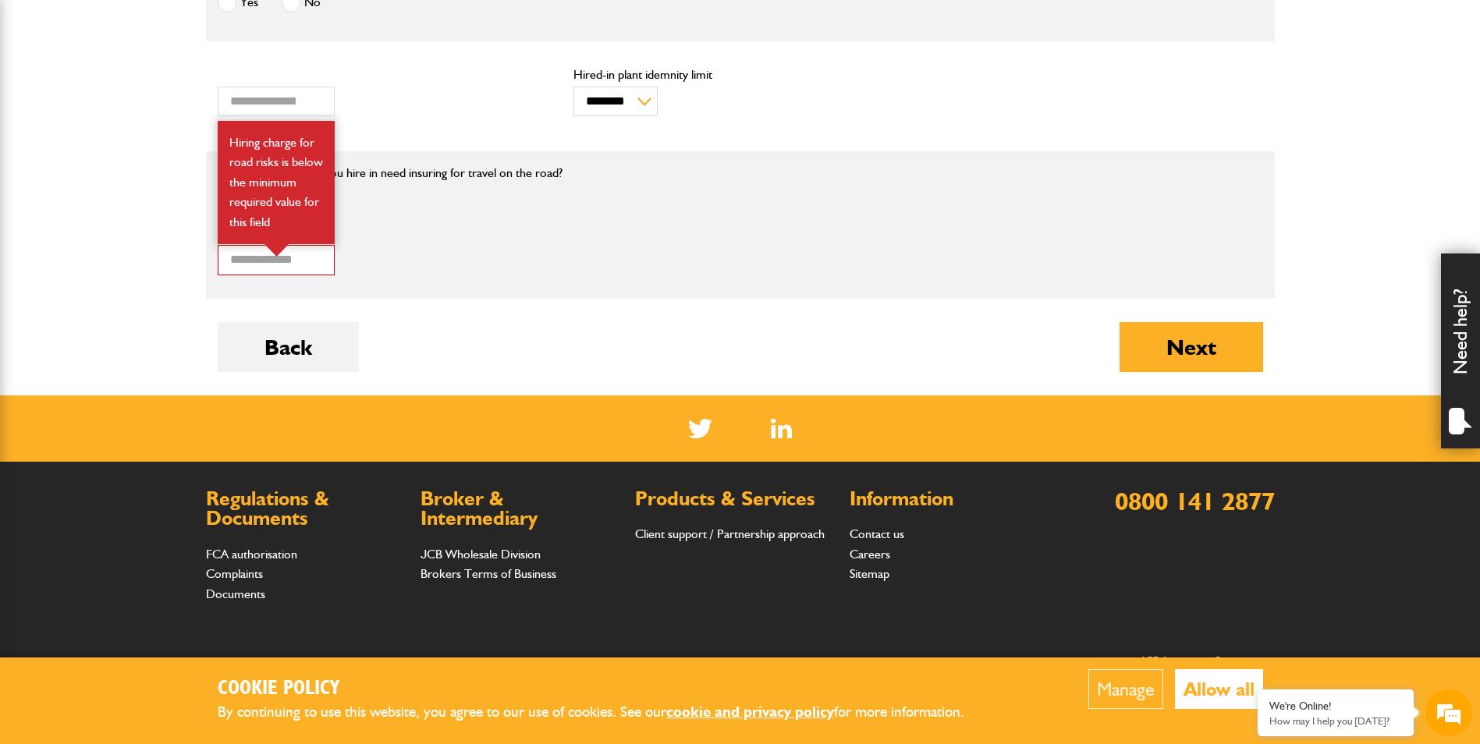
scroll to position [624, 0]
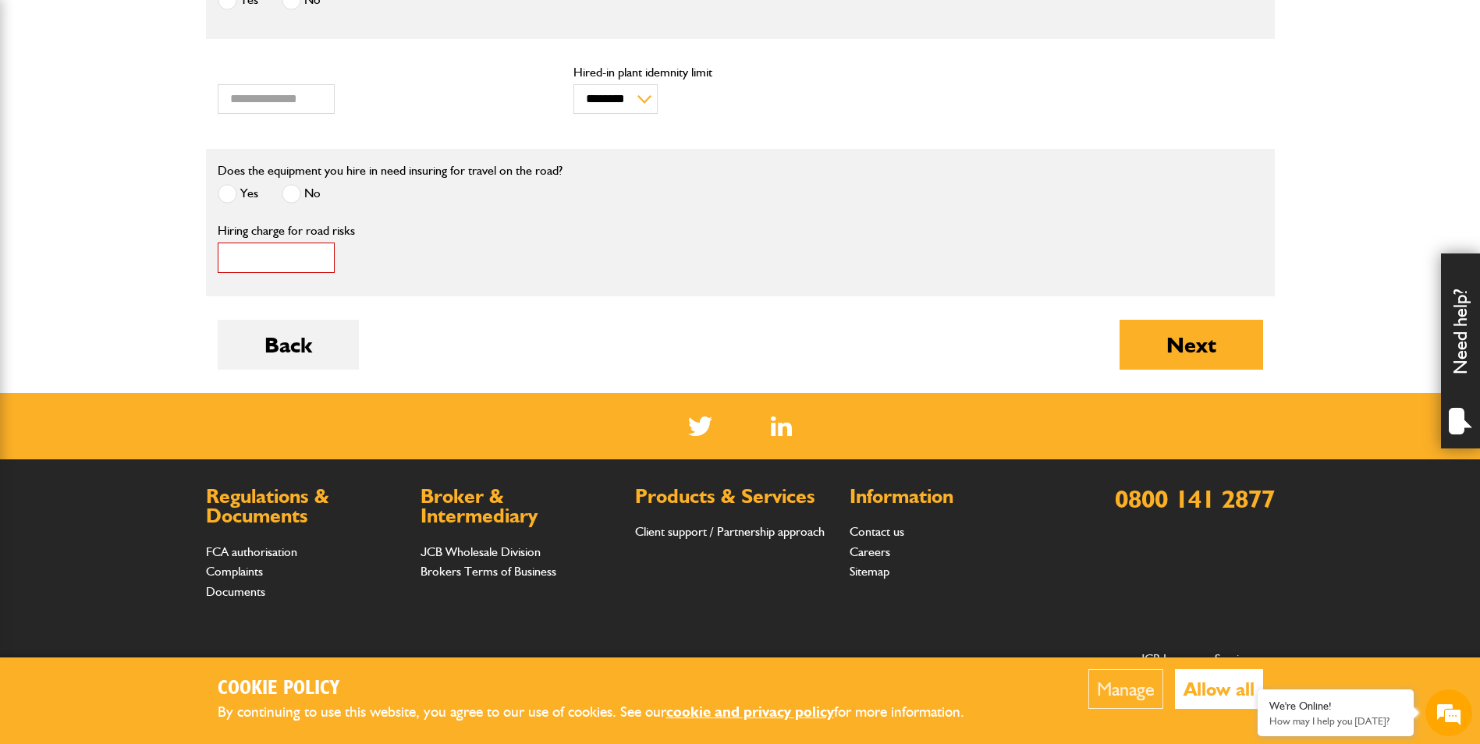
click at [240, 247] on input "*" at bounding box center [276, 258] width 117 height 30
drag, startPoint x: 254, startPoint y: 264, endPoint x: 124, endPoint y: 253, distance: 130.8
click at [124, 253] on body "Cookie Policy By continuing to use this website, you agree to our use of cookie…" at bounding box center [740, 107] width 1480 height 1462
type input "****"
click at [1184, 336] on button "Next" at bounding box center [1192, 345] width 144 height 50
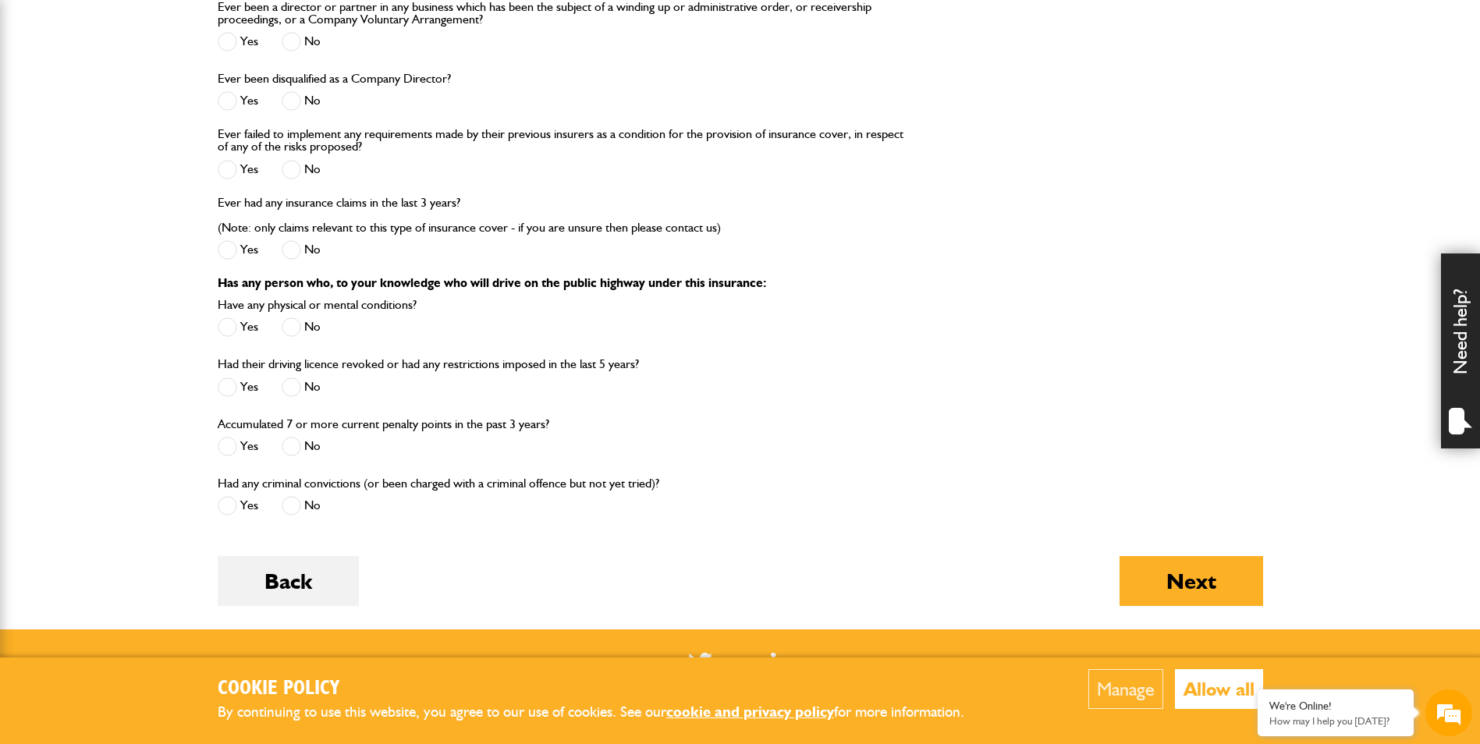
scroll to position [2550, 0]
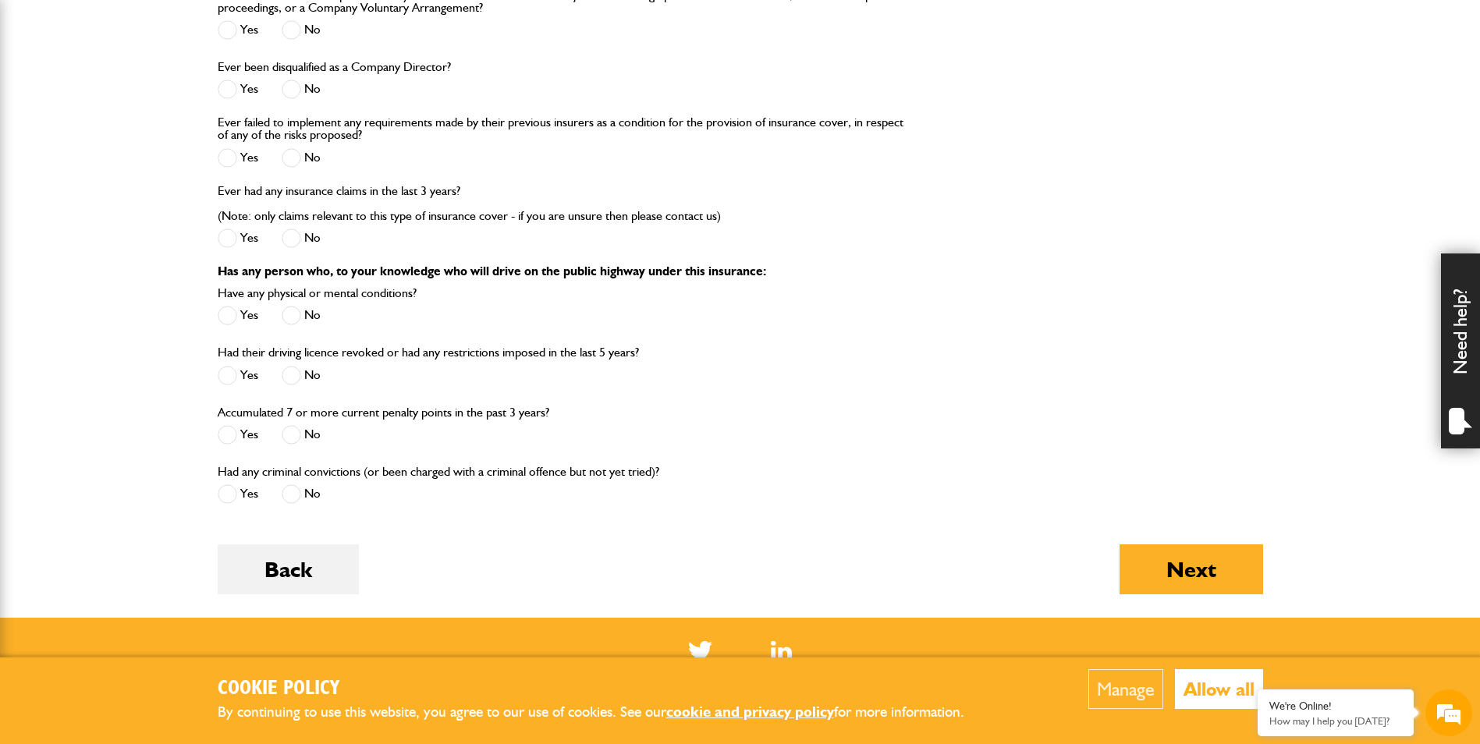
click at [782, 559] on div "Back Next" at bounding box center [741, 581] width 1046 height 73
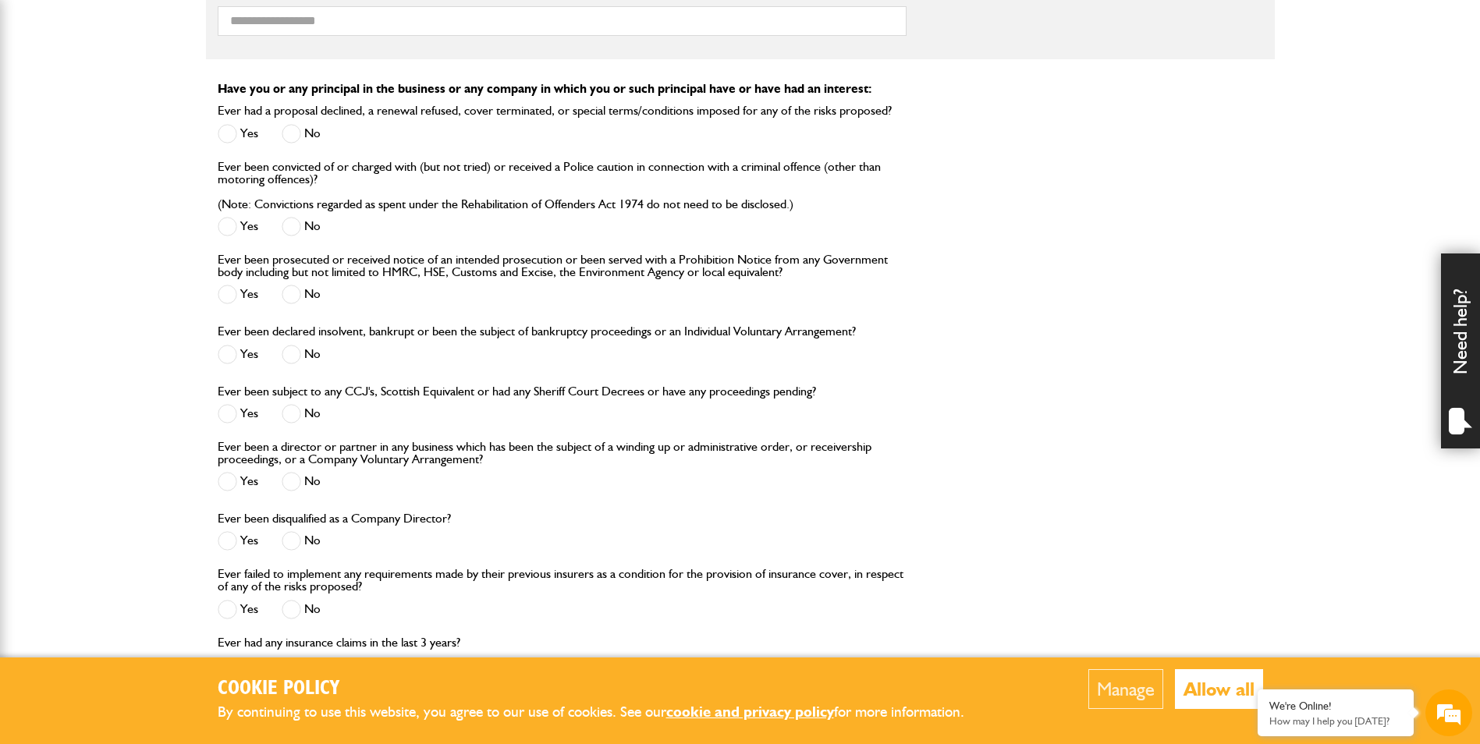
scroll to position [2575, 0]
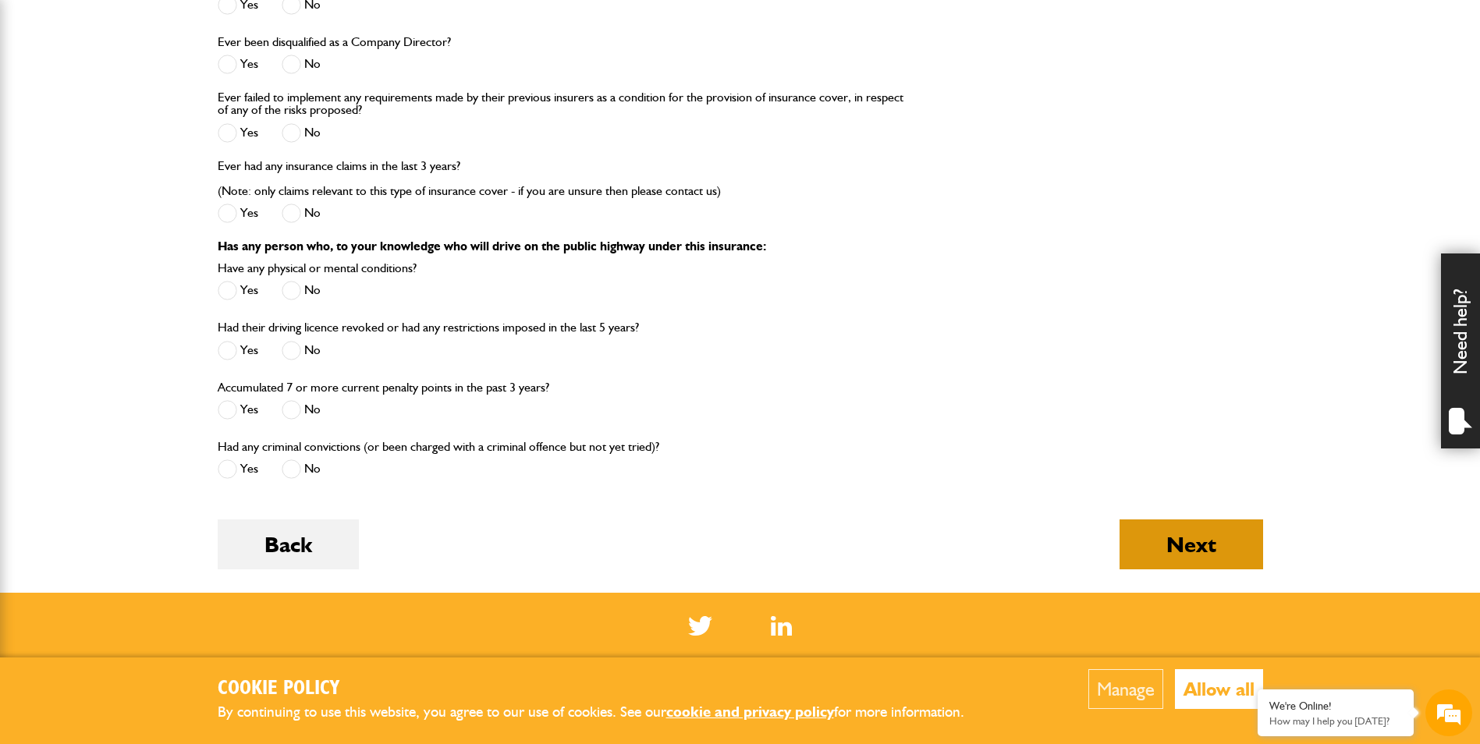
click at [1133, 551] on button "Next" at bounding box center [1192, 545] width 144 height 50
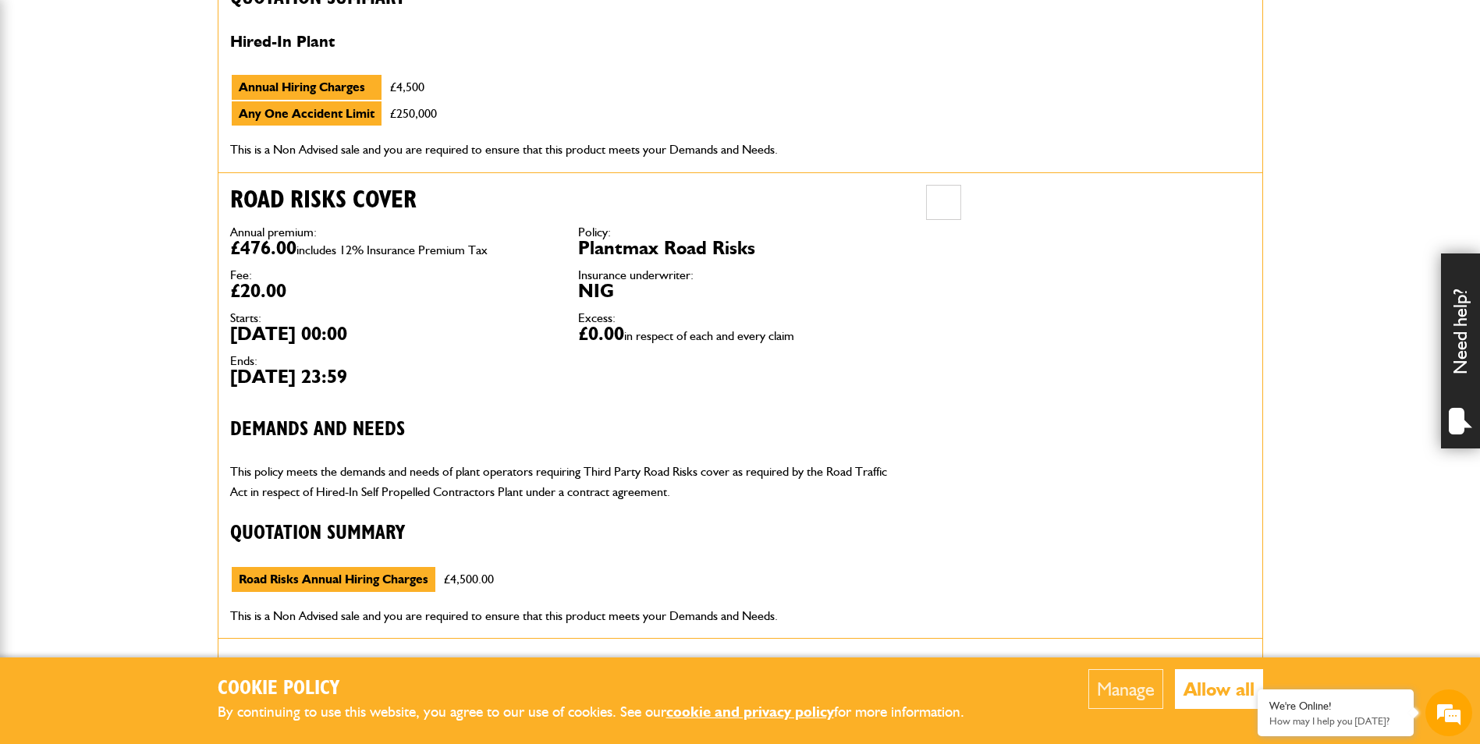
scroll to position [1327, 0]
